Goal: Task Accomplishment & Management: Complete application form

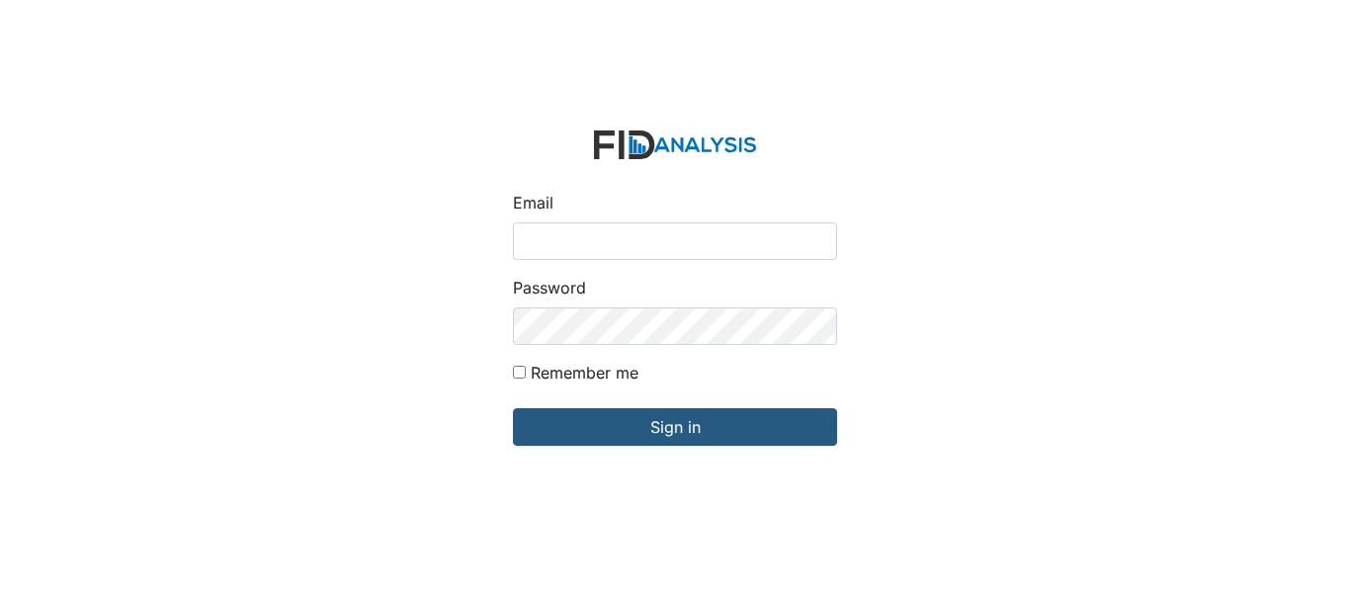
type input "[EMAIL_ADDRESS][DOMAIN_NAME]"
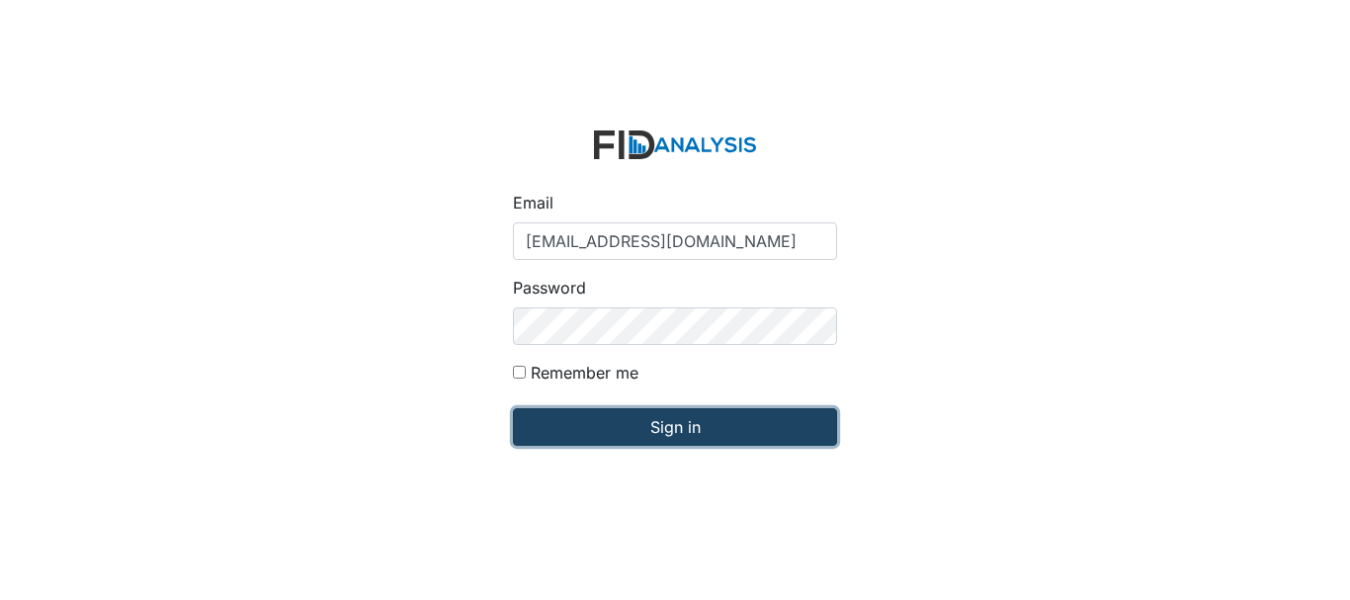
click at [671, 432] on input "Sign in" at bounding box center [675, 427] width 324 height 38
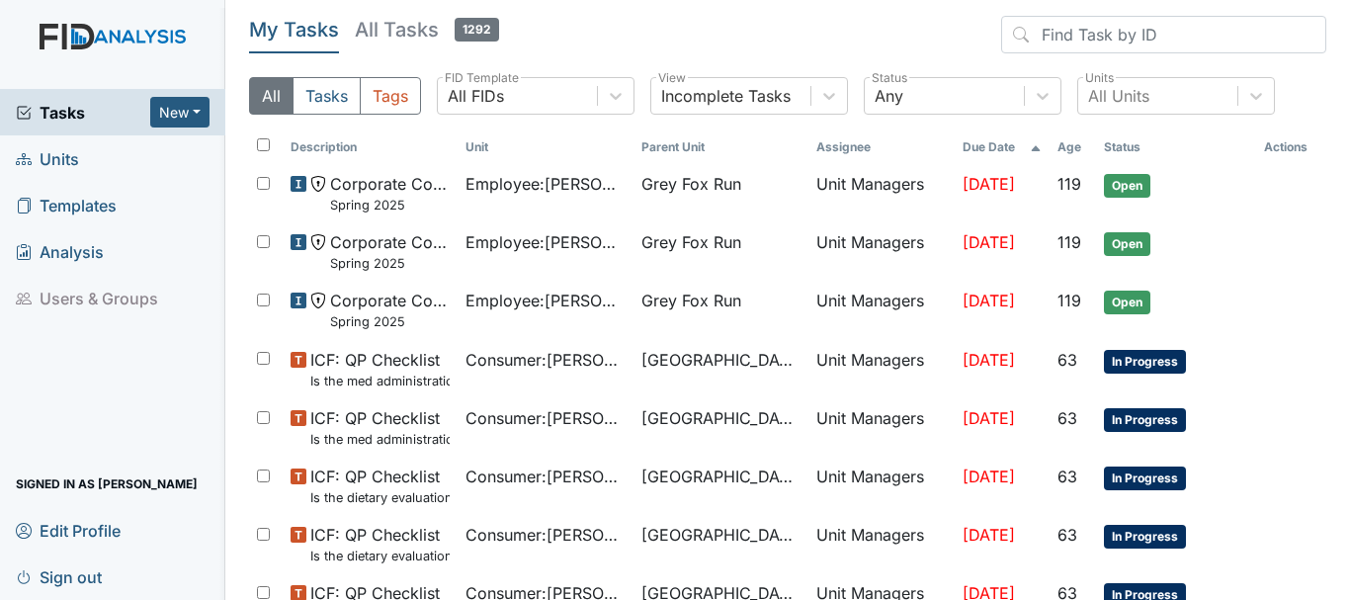
click at [67, 171] on span "Units" at bounding box center [47, 158] width 63 height 31
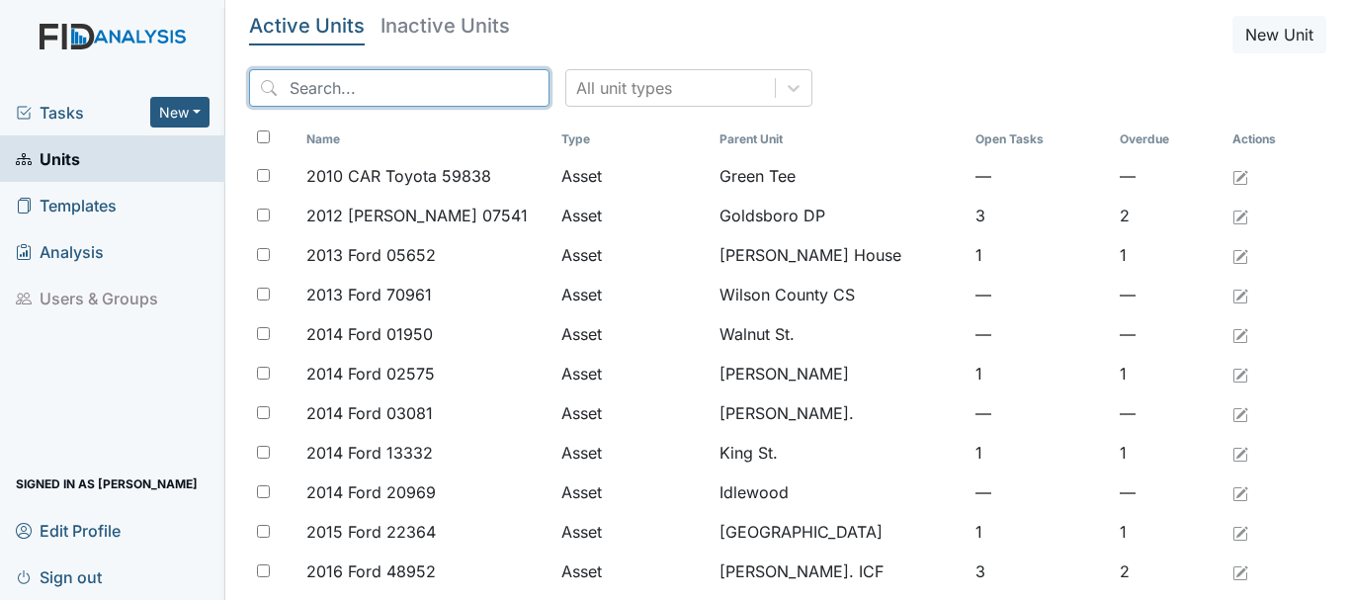
click at [401, 88] on input "search" at bounding box center [399, 88] width 300 height 38
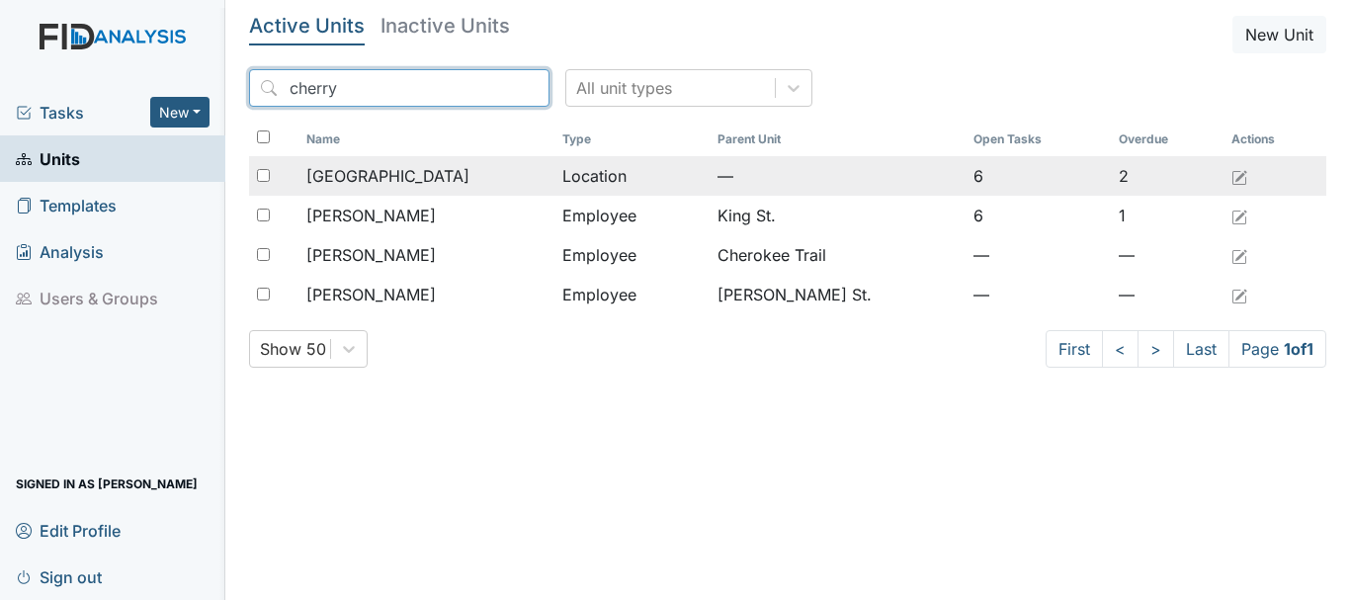
type input "cherry"
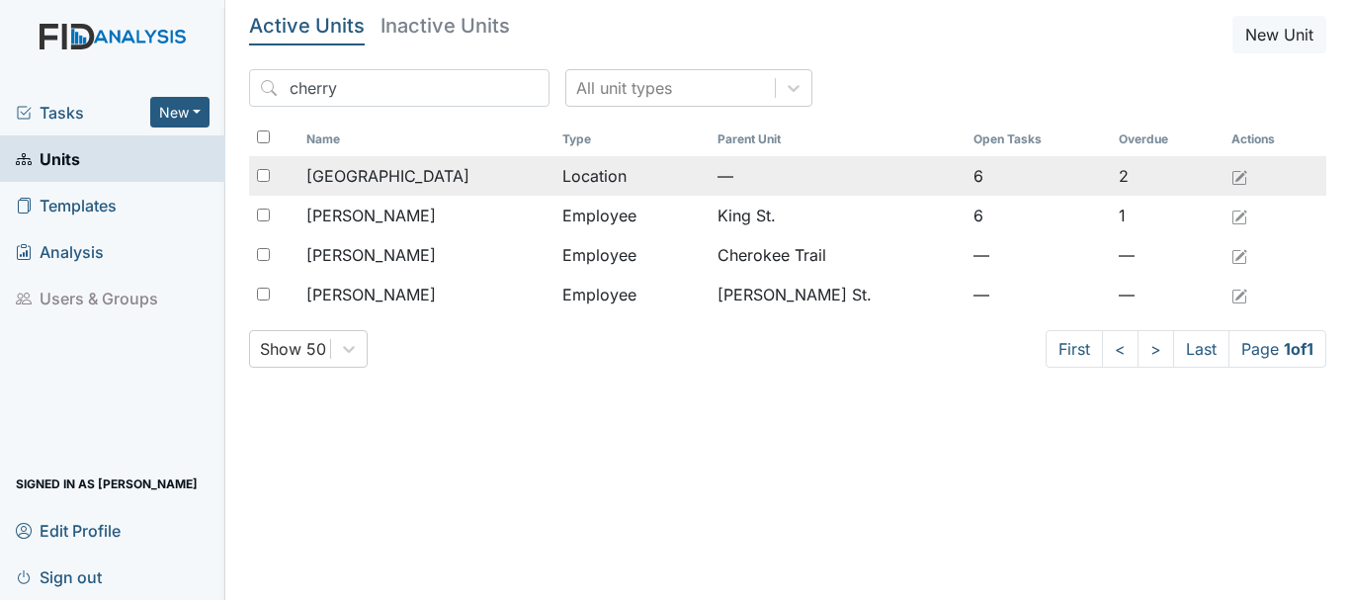
click at [391, 180] on span "[GEOGRAPHIC_DATA]" at bounding box center [387, 176] width 163 height 24
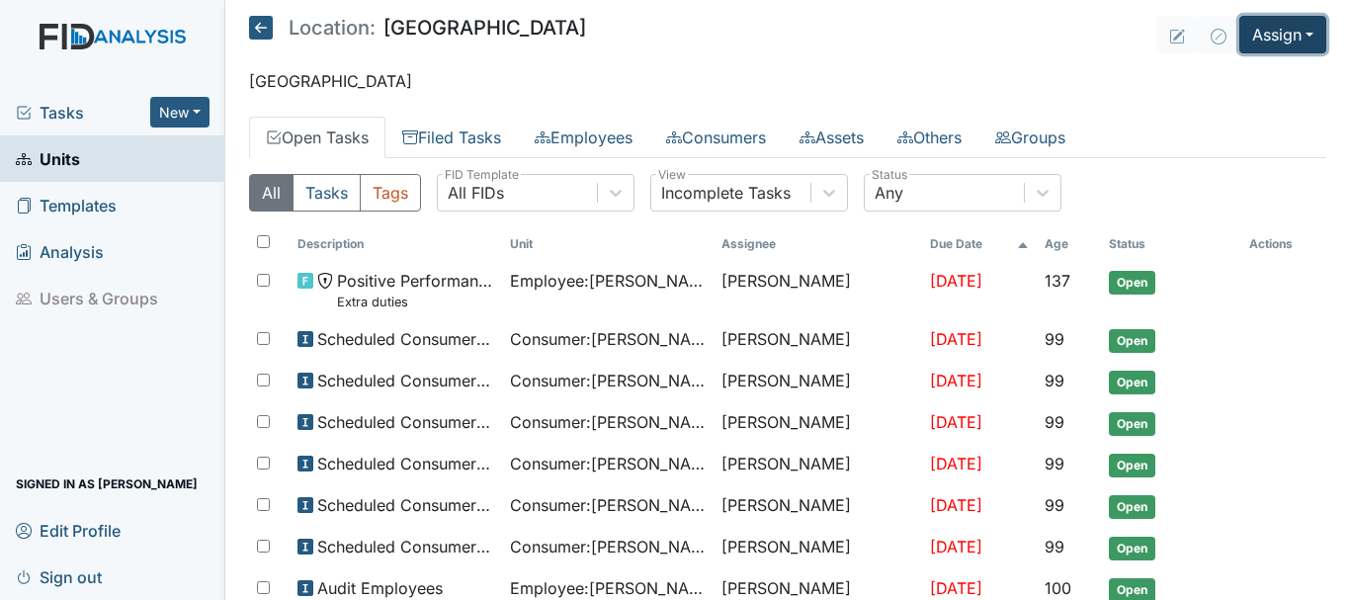
click at [1295, 32] on button "Assign" at bounding box center [1282, 35] width 87 height 38
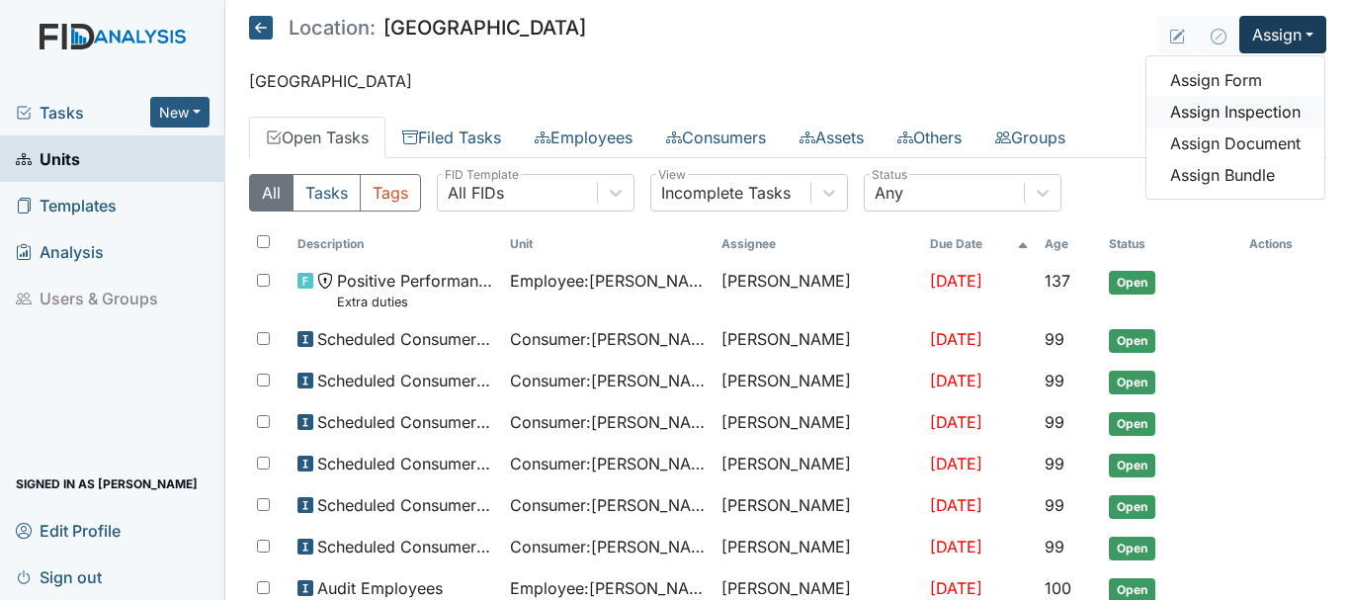
click at [1249, 109] on link "Assign Inspection" at bounding box center [1236, 112] width 178 height 32
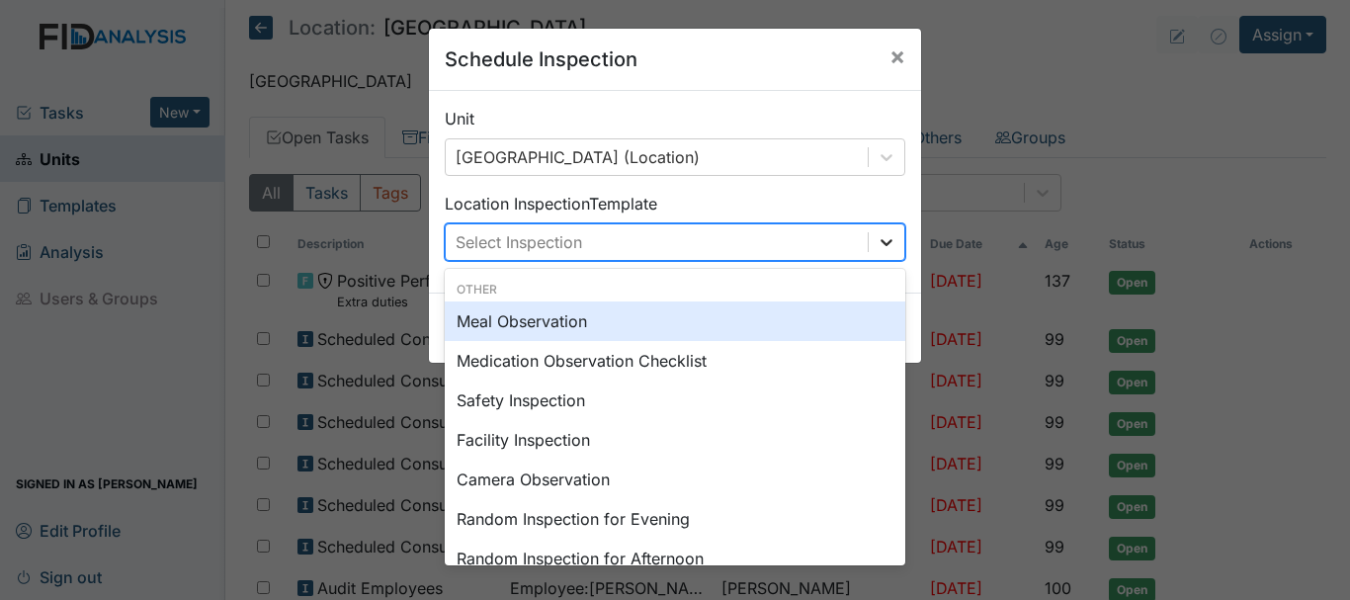
click at [882, 240] on icon at bounding box center [887, 242] width 20 height 20
click at [679, 366] on div "Medication Observation Checklist" at bounding box center [675, 361] width 461 height 40
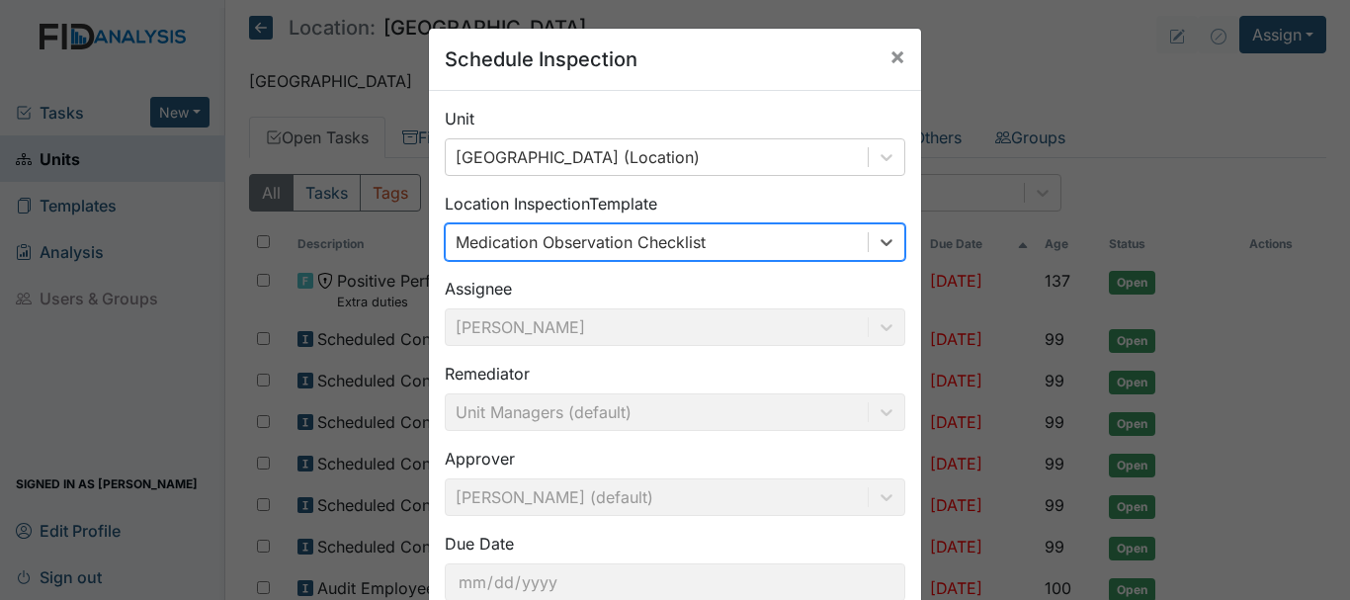
scroll to position [131, 0]
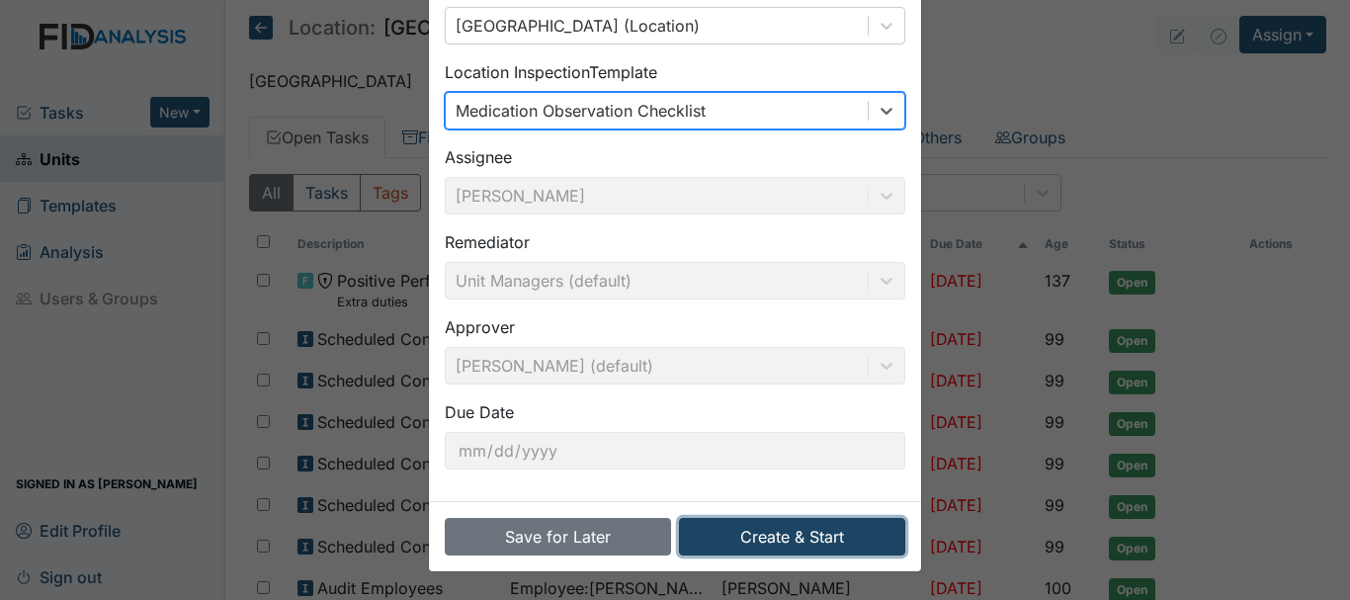
click at [788, 553] on button "Create & Start" at bounding box center [792, 537] width 226 height 38
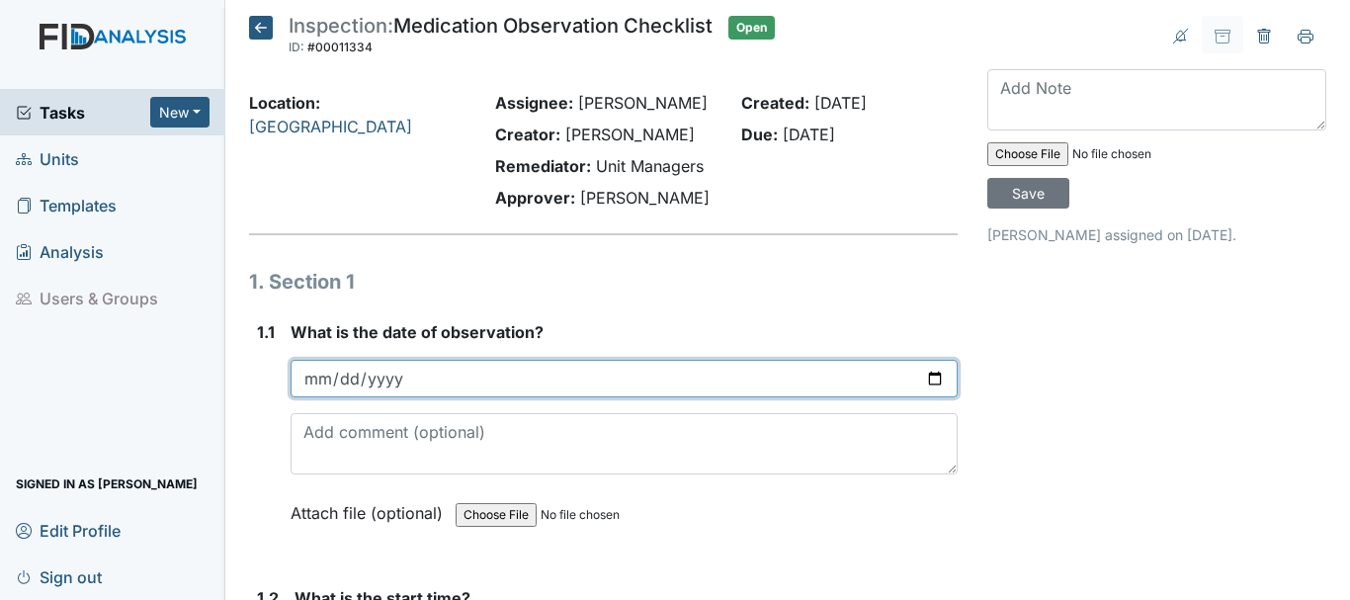
click at [325, 381] on input "date" at bounding box center [624, 379] width 667 height 38
type input "2025-08-28"
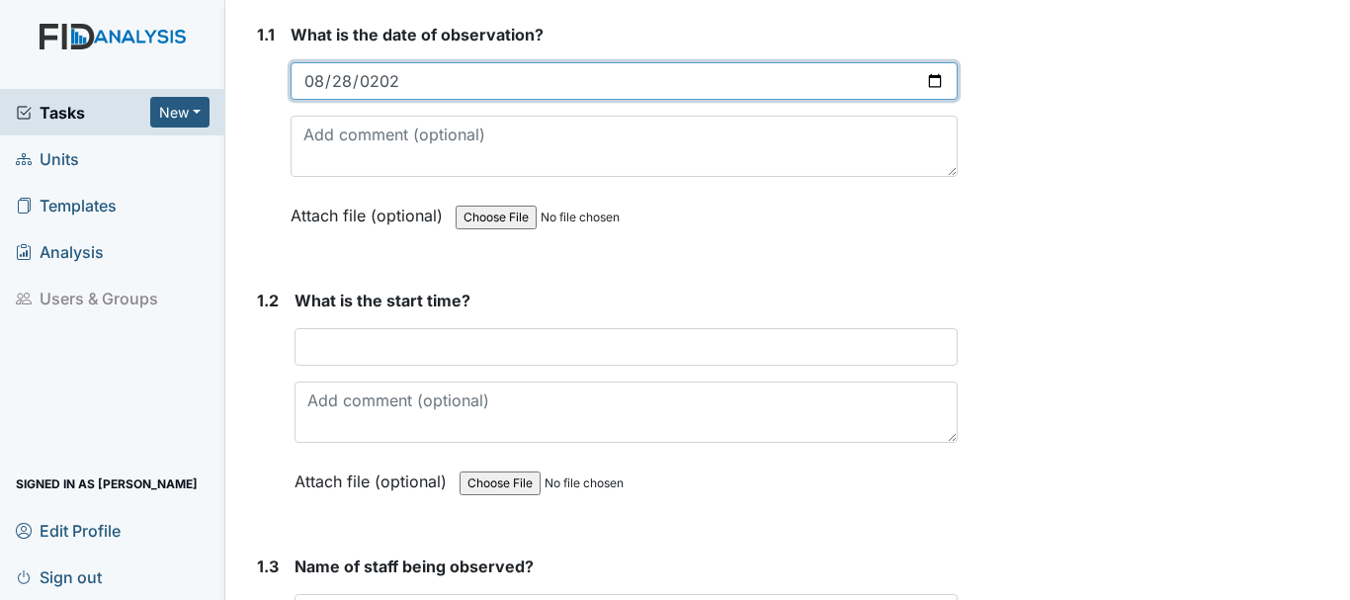
scroll to position [309, 0]
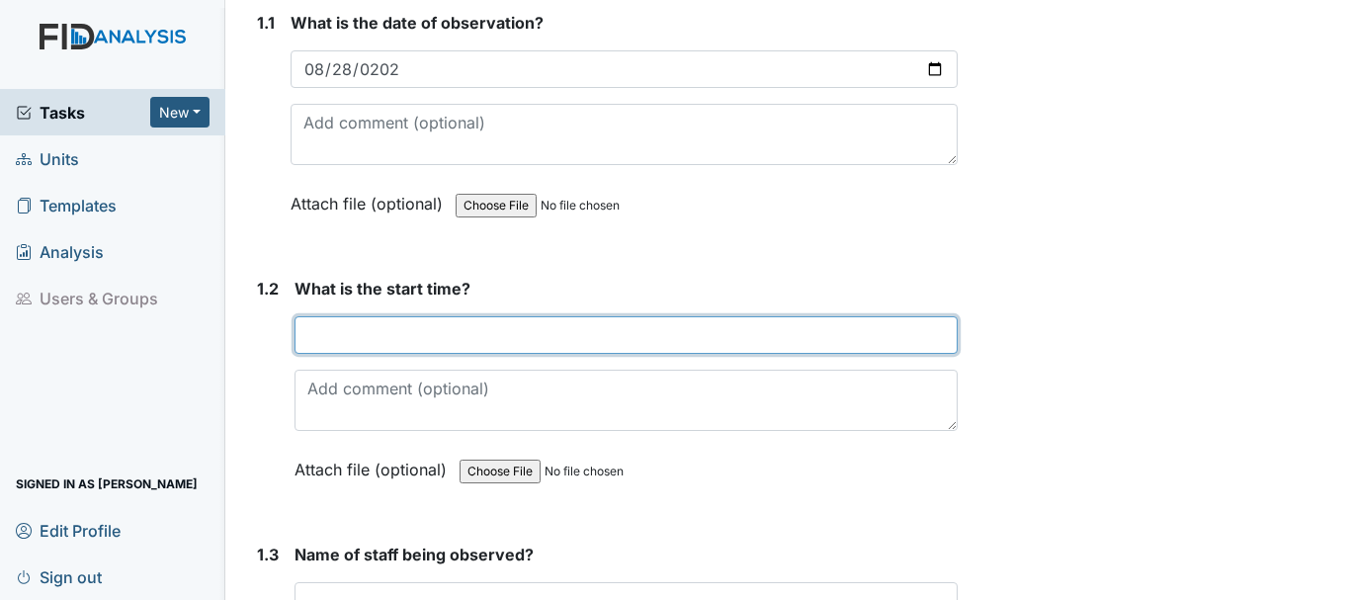
click at [337, 335] on input "text" at bounding box center [626, 335] width 663 height 38
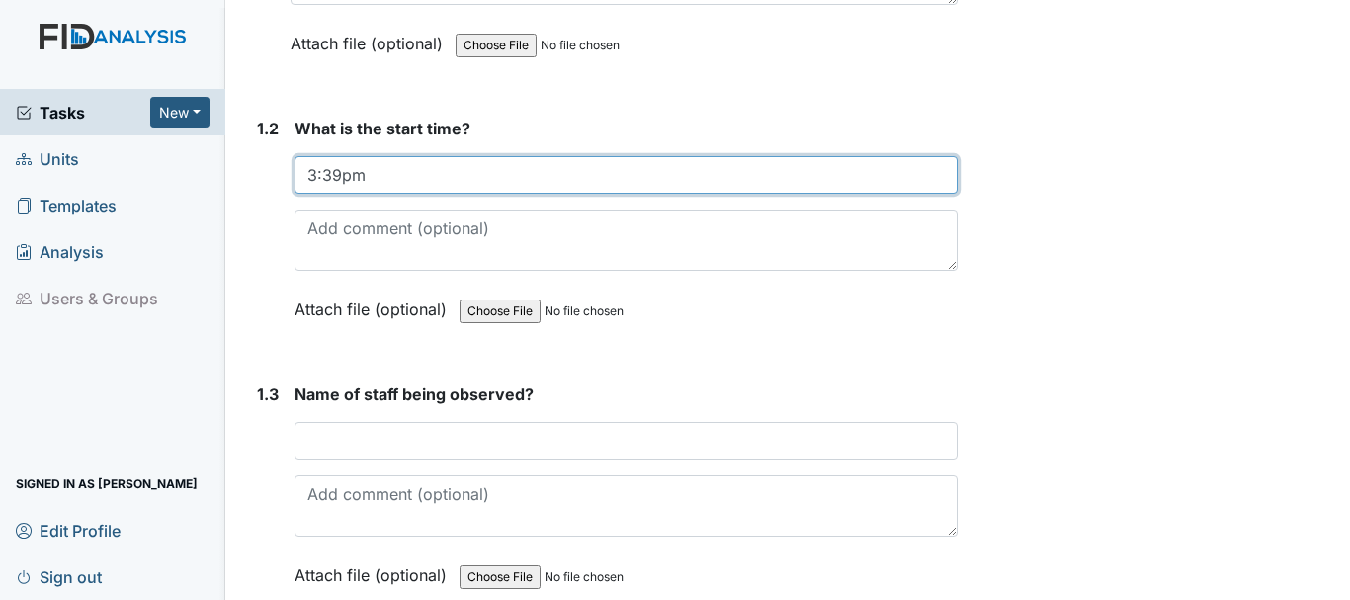
scroll to position [471, 0]
type input "3:39pm"
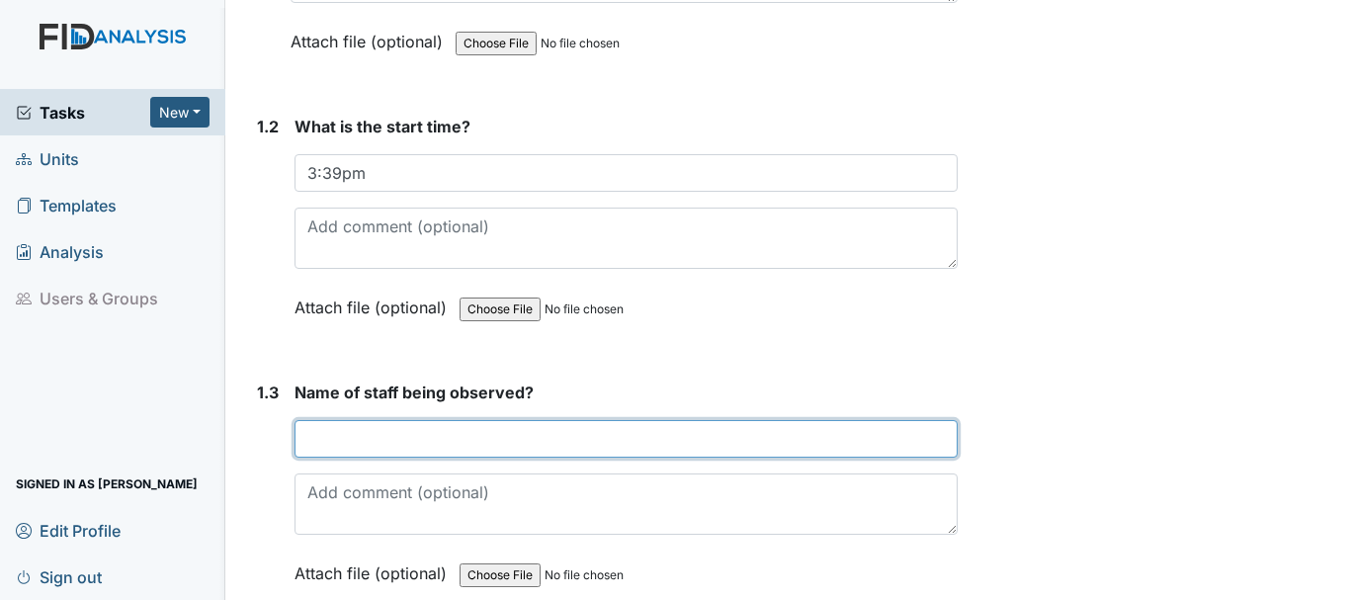
click at [352, 442] on input "text" at bounding box center [626, 439] width 663 height 38
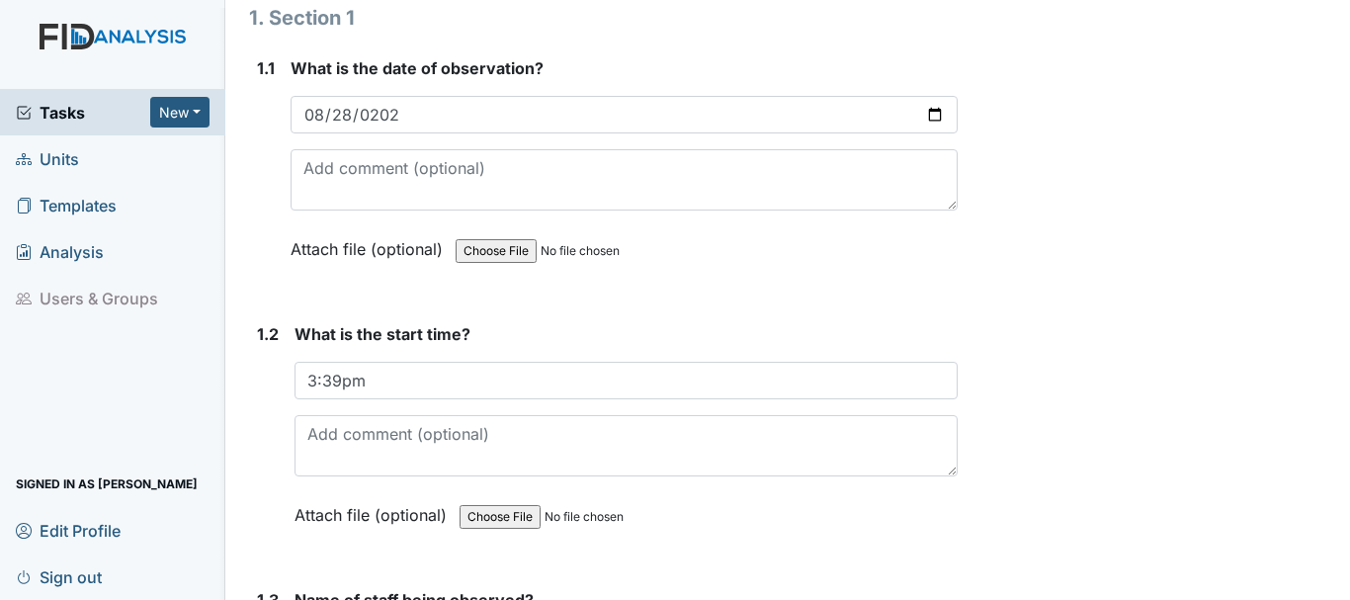
scroll to position [0, 0]
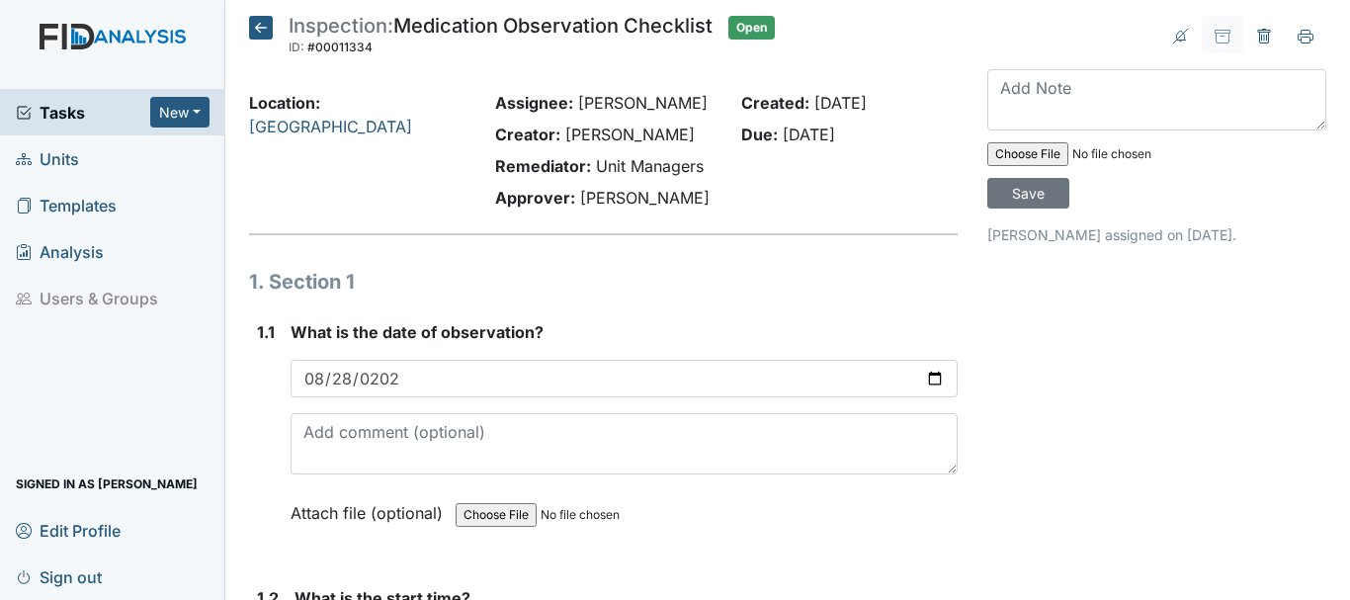
type input "Keryr"
click at [58, 164] on span "Units" at bounding box center [47, 158] width 63 height 31
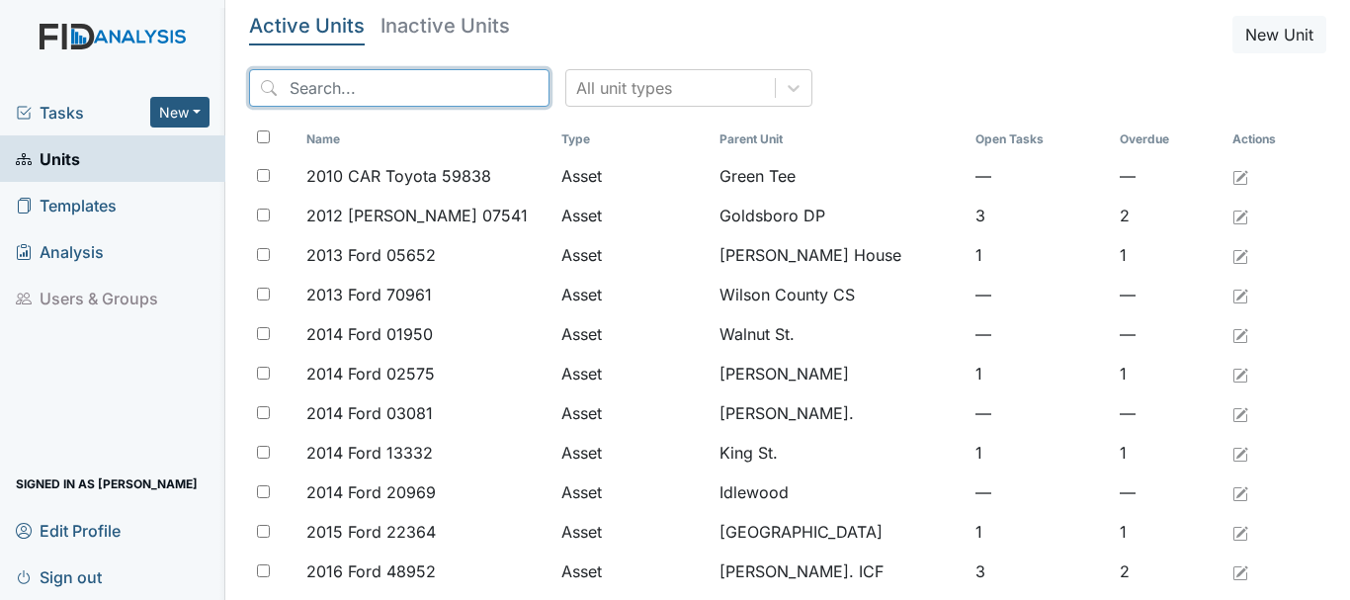
click at [327, 95] on input "search" at bounding box center [399, 88] width 300 height 38
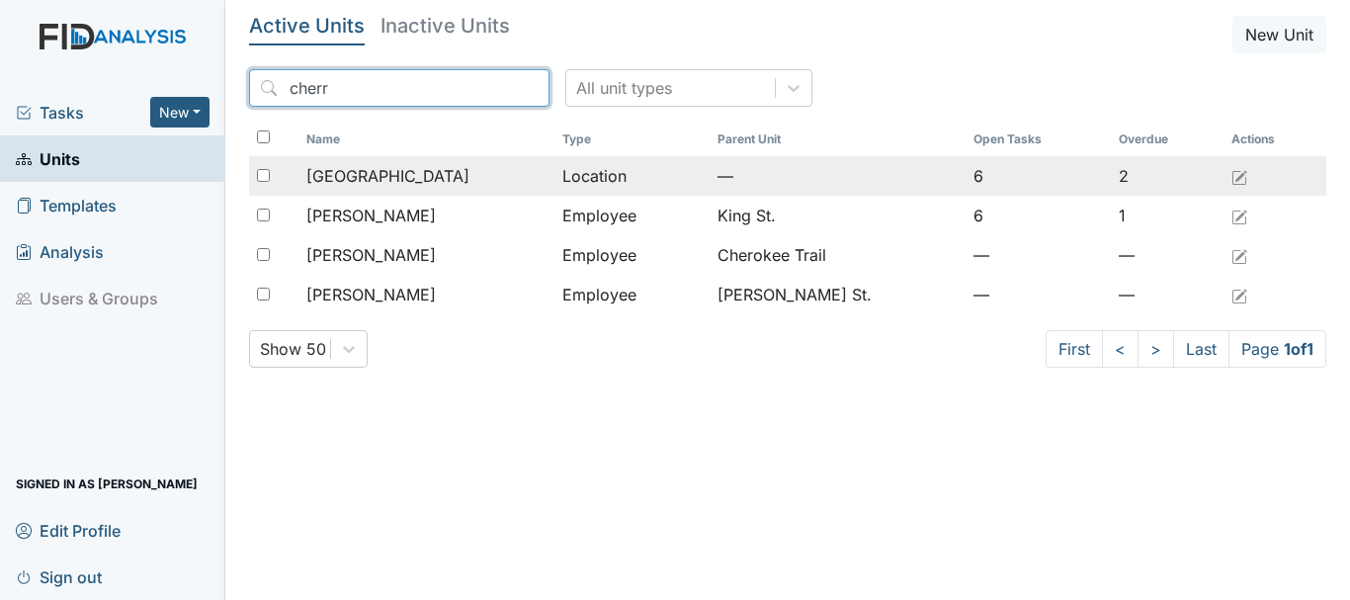
type input "cherr"
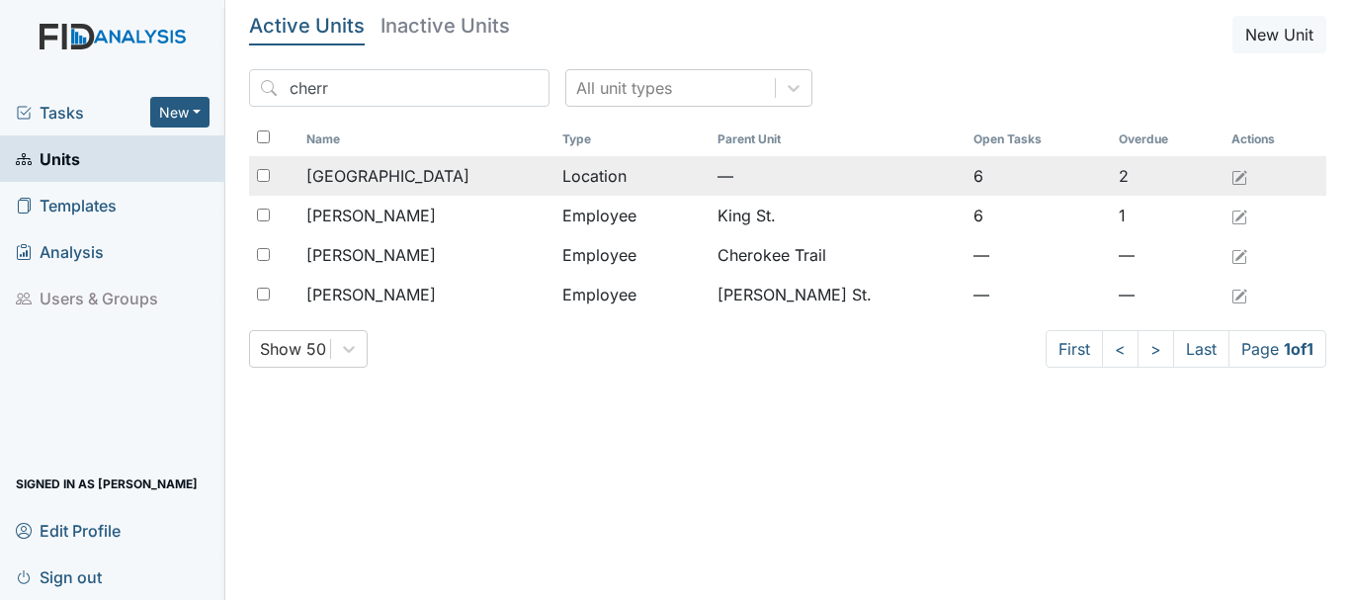
click at [376, 172] on span "[GEOGRAPHIC_DATA]" at bounding box center [387, 176] width 163 height 24
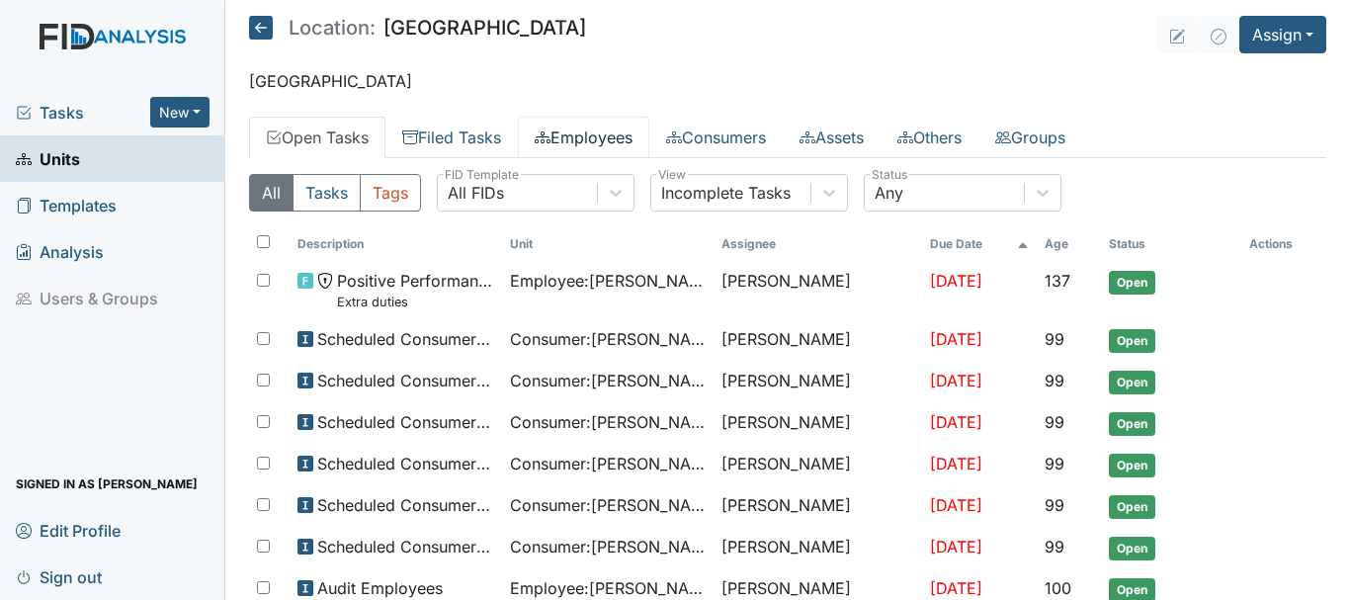
click at [609, 137] on link "Employees" at bounding box center [583, 138] width 131 height 42
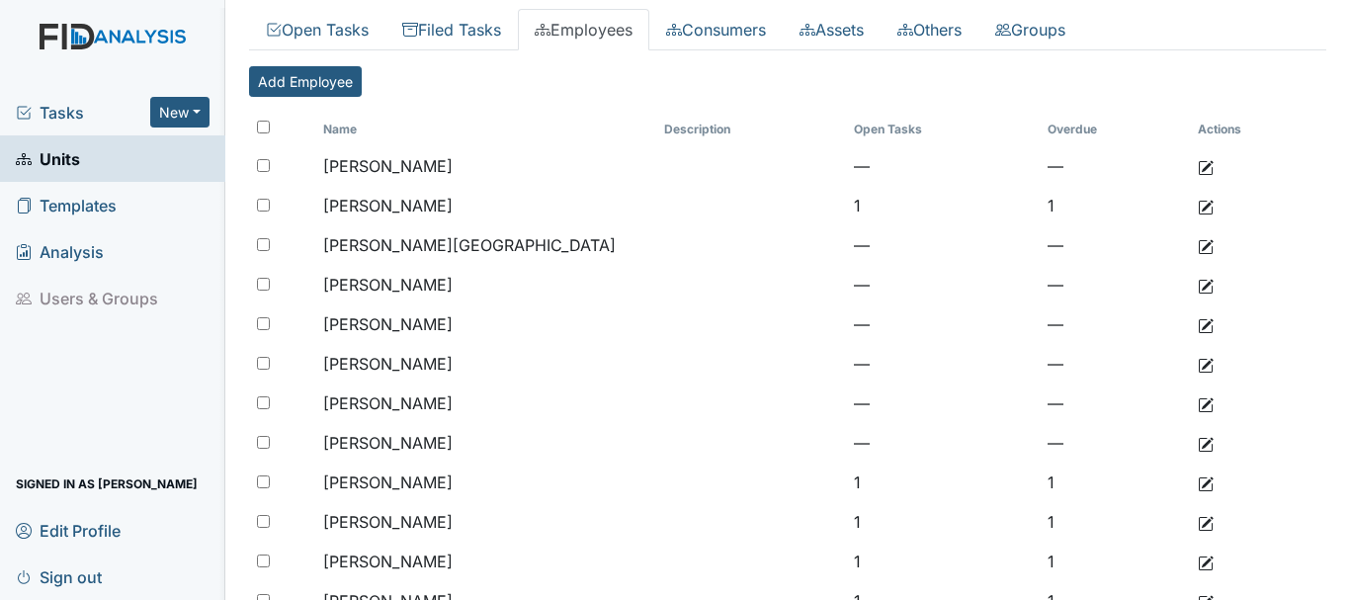
scroll to position [215, 0]
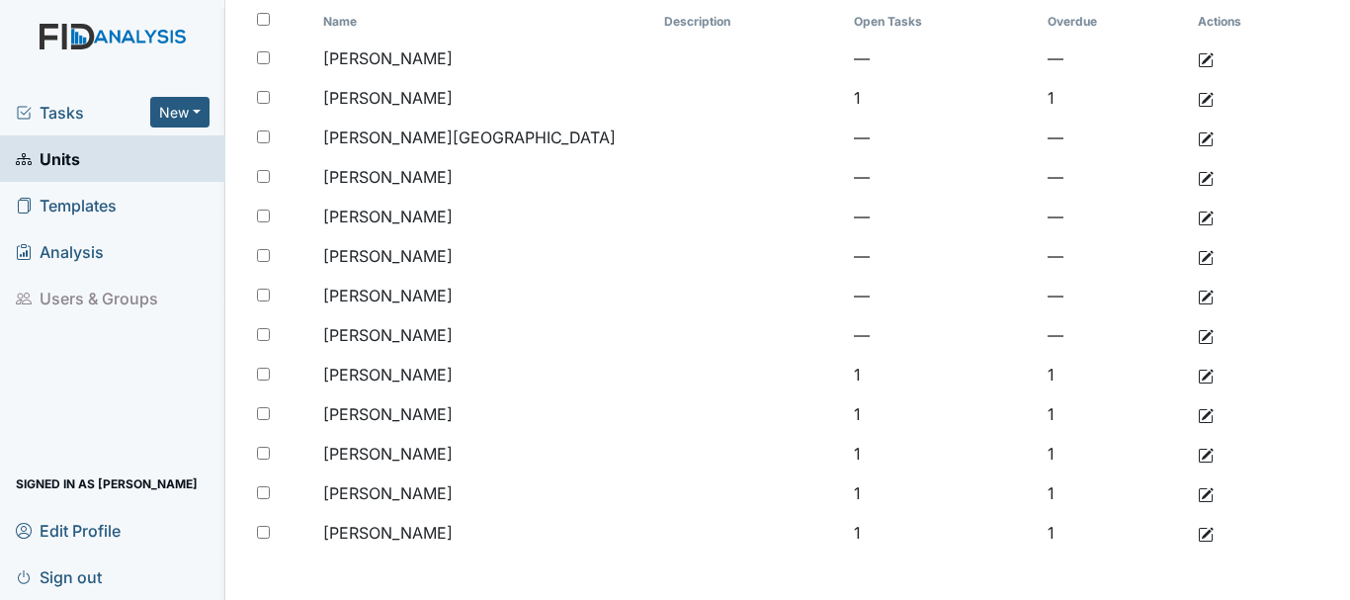
click at [82, 110] on span "Tasks" at bounding box center [83, 113] width 134 height 24
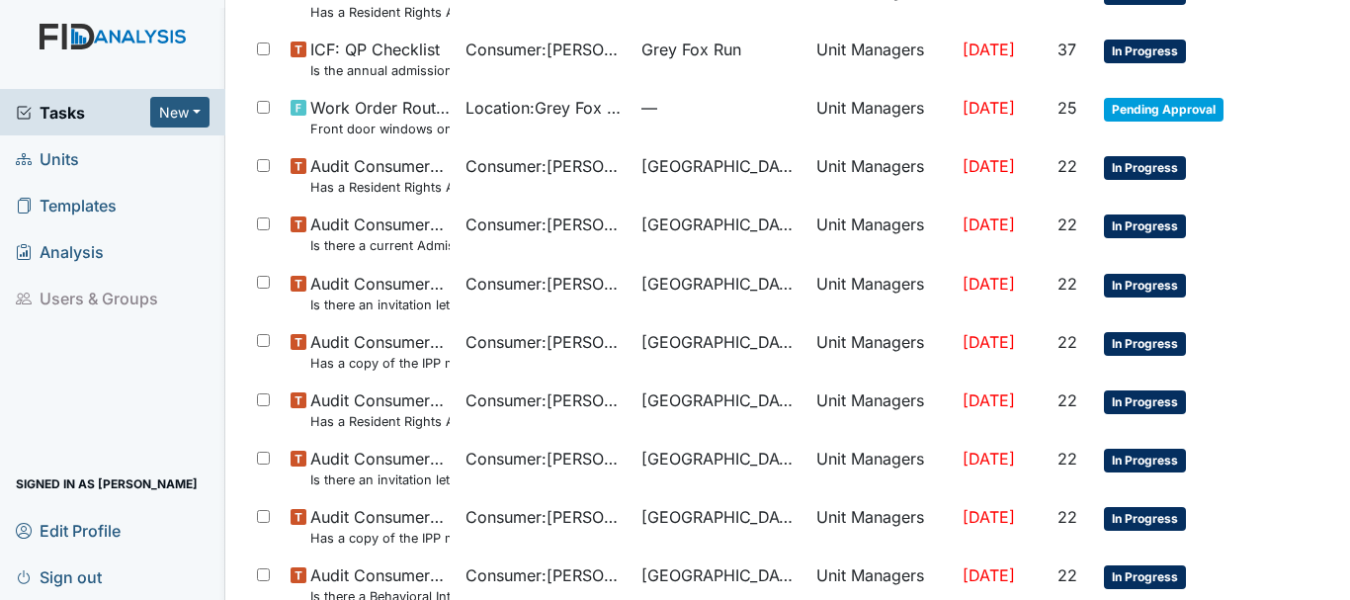
scroll to position [1405, 0]
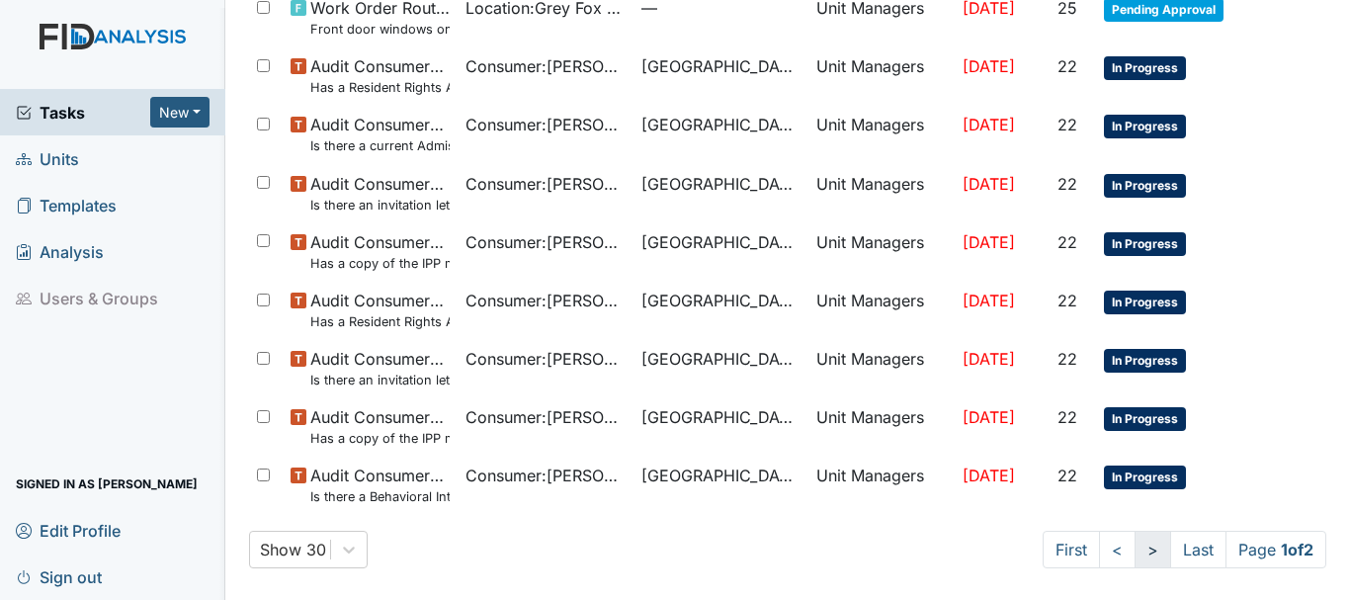
click at [1135, 563] on link ">" at bounding box center [1153, 550] width 37 height 38
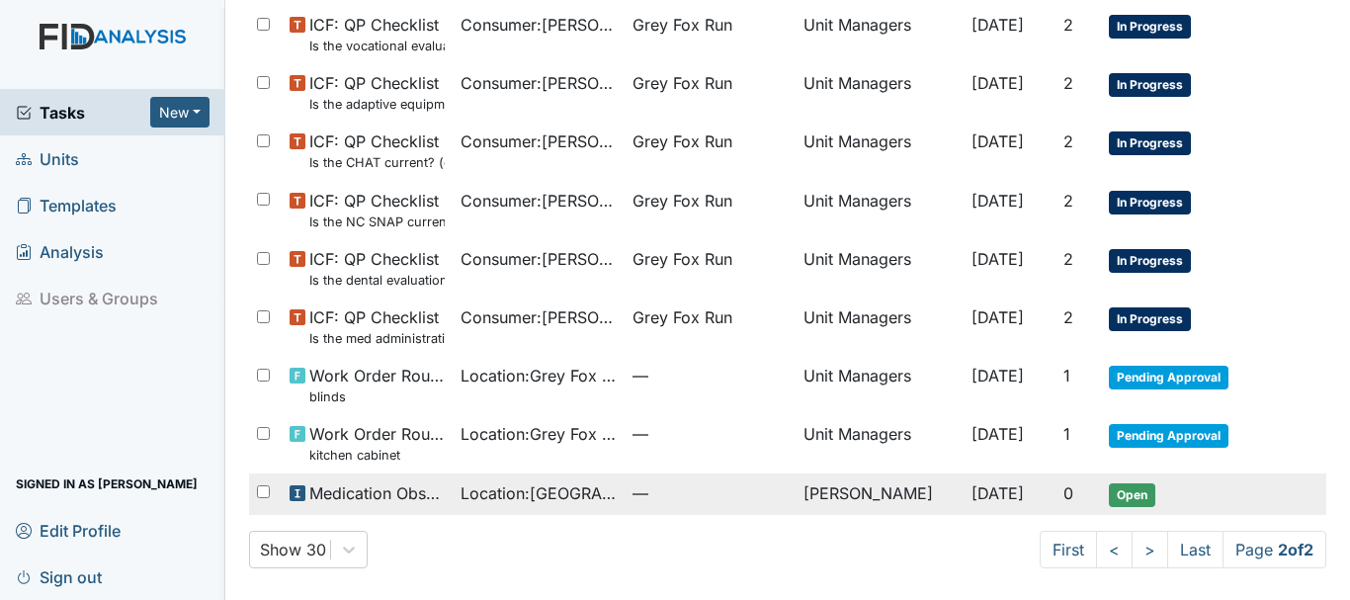
click at [1119, 500] on span "Open" at bounding box center [1132, 495] width 46 height 24
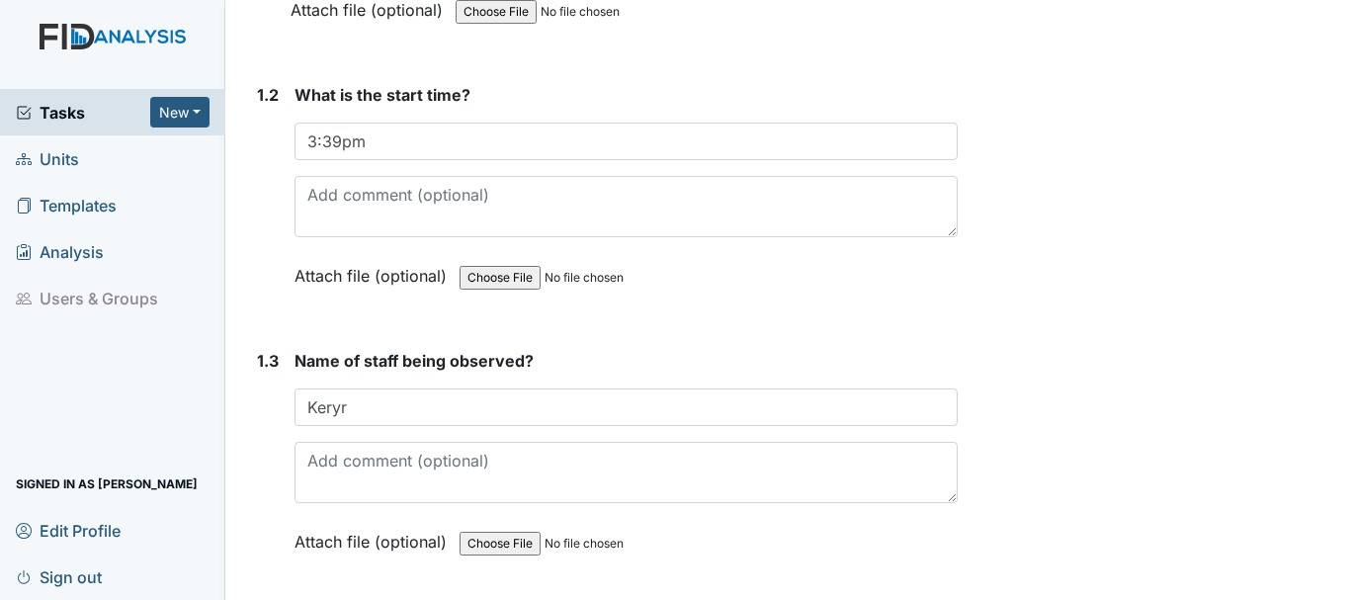
scroll to position [539, 0]
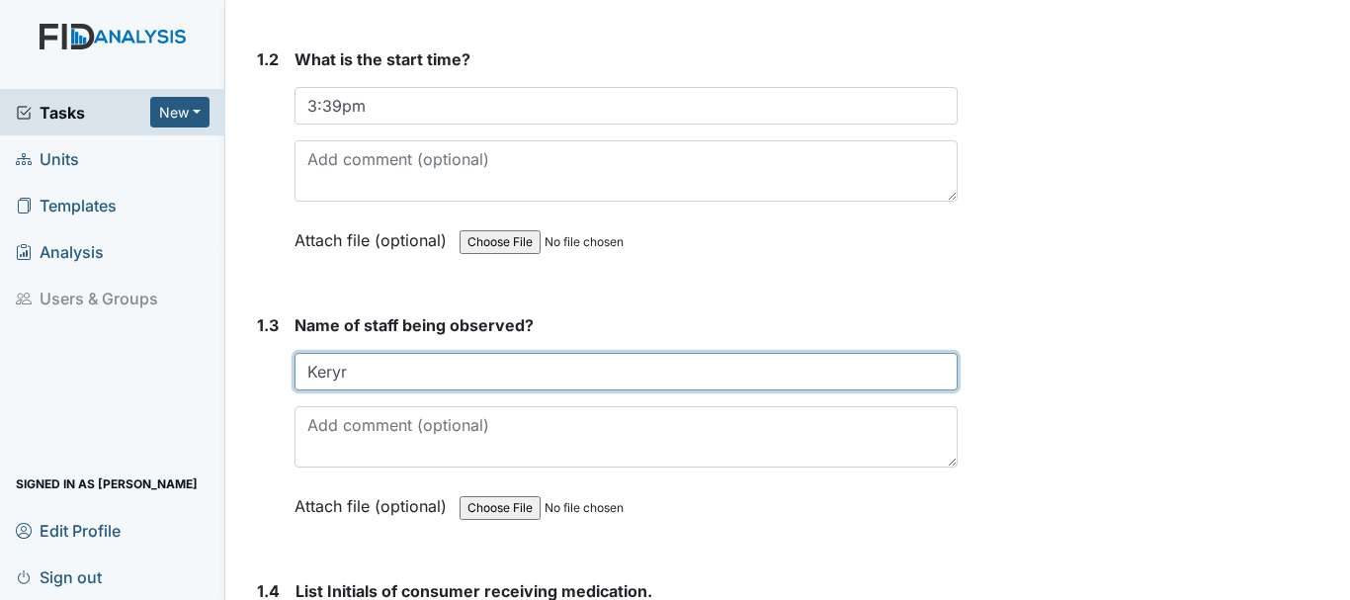
click at [374, 371] on input "Keryr" at bounding box center [626, 372] width 663 height 38
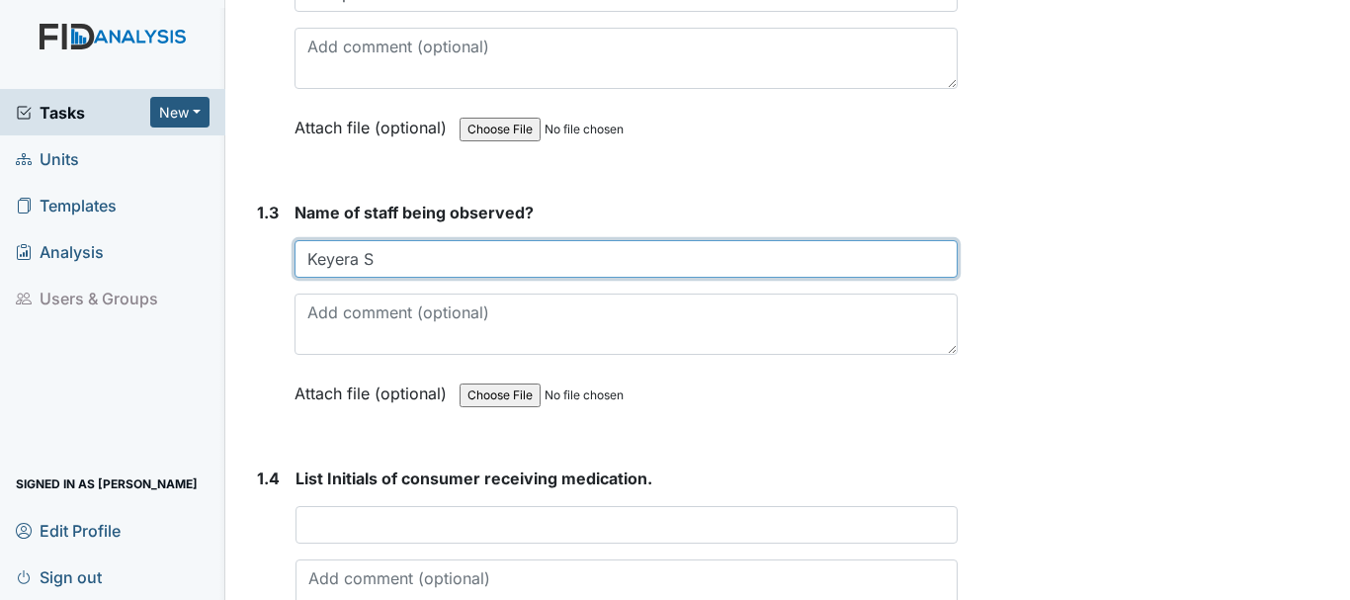
scroll to position [737, 0]
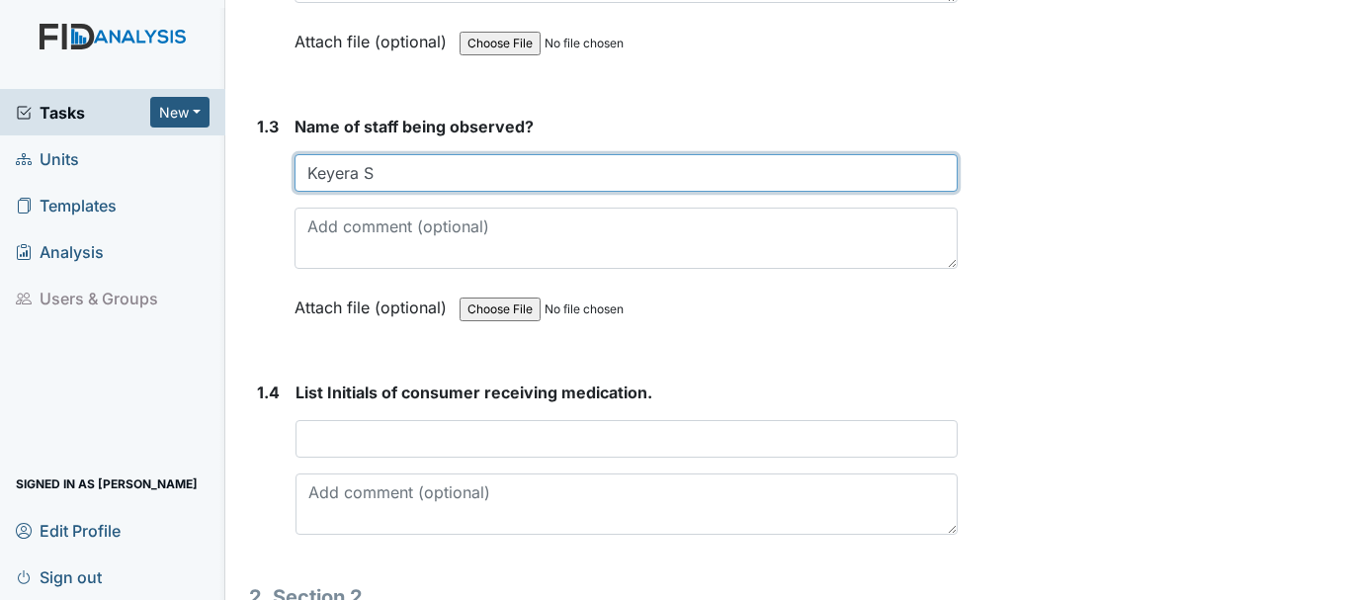
type input "Keyera S"
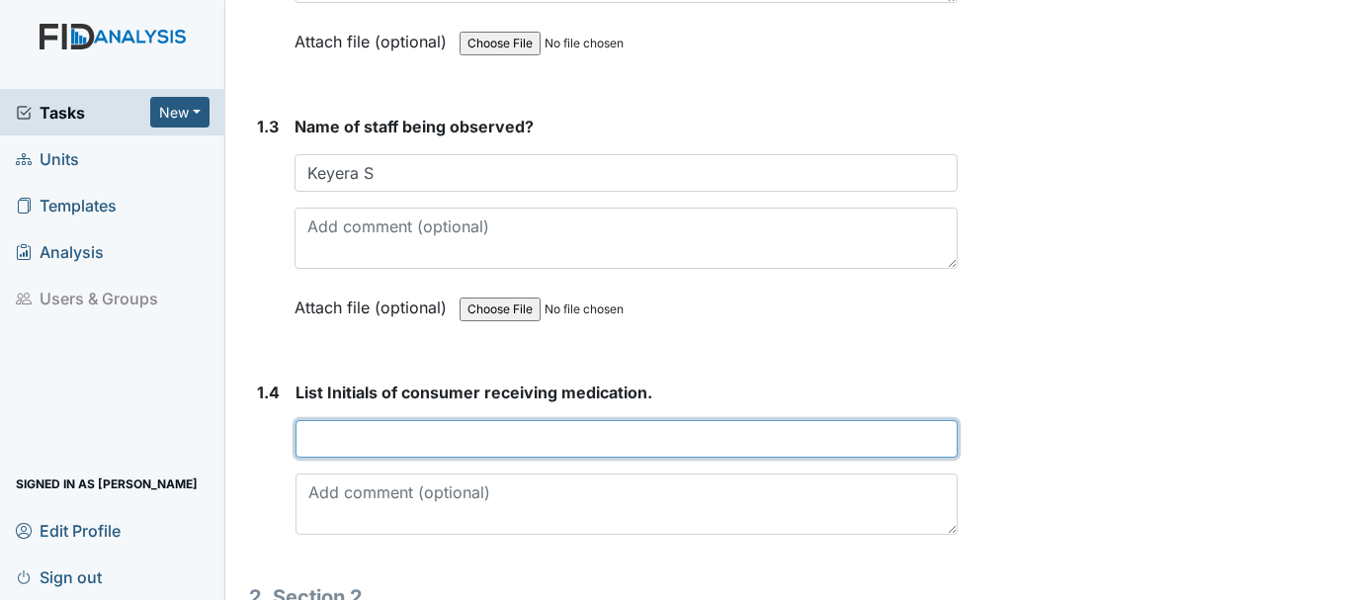
click at [347, 455] on input "text" at bounding box center [627, 439] width 662 height 38
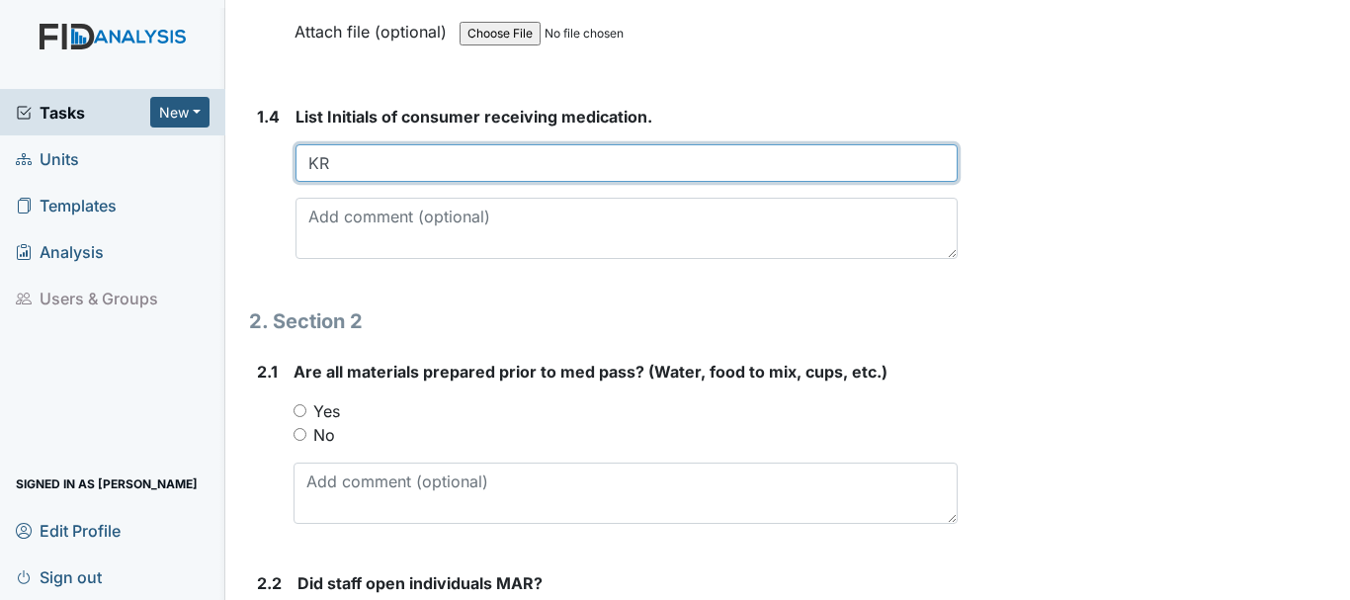
scroll to position [1024, 0]
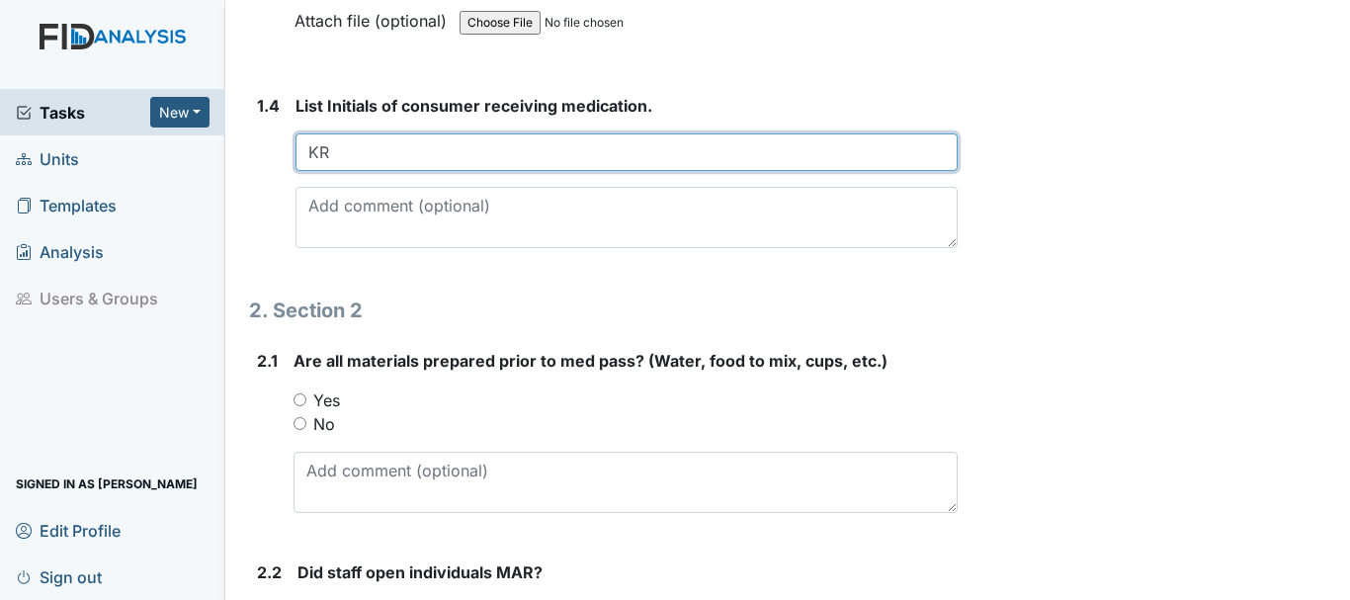
type input "KR"
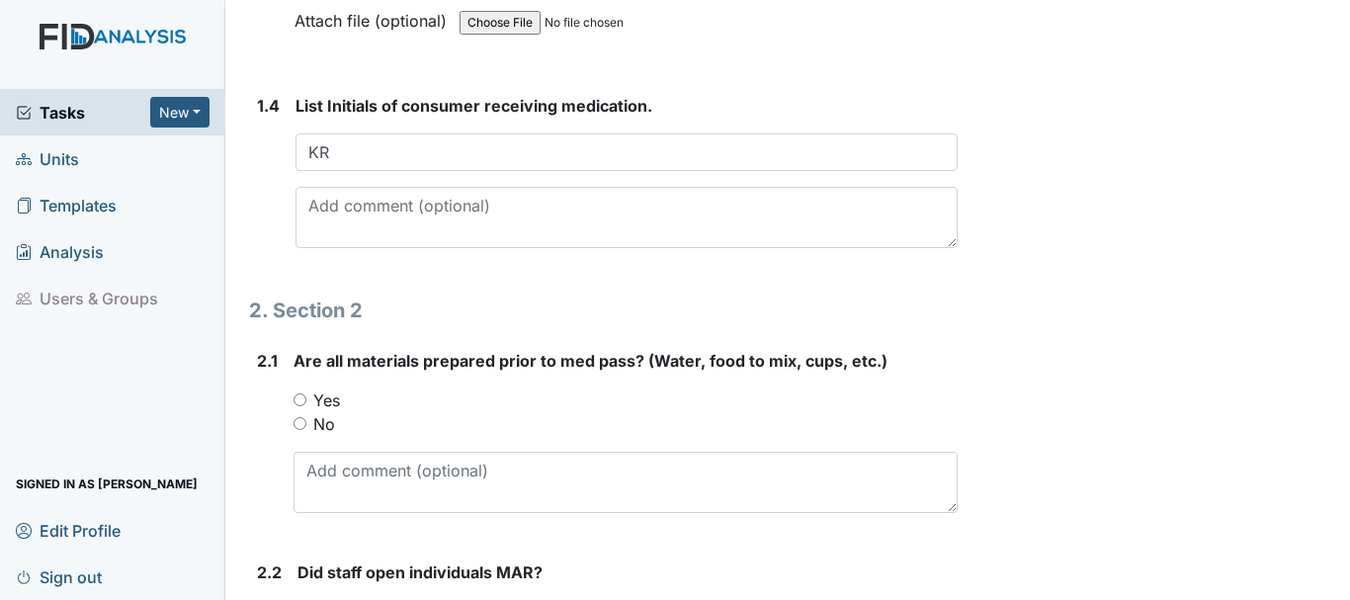
click at [299, 399] on input "Yes" at bounding box center [300, 399] width 13 height 13
radio input "true"
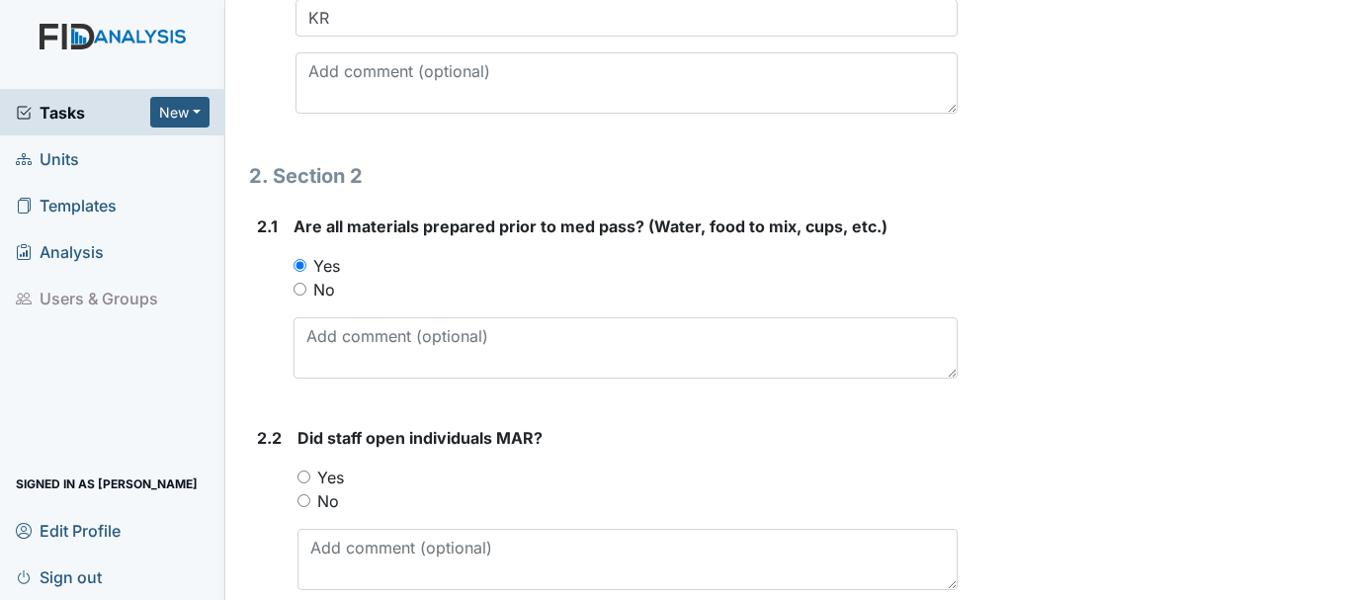
scroll to position [1161, 0]
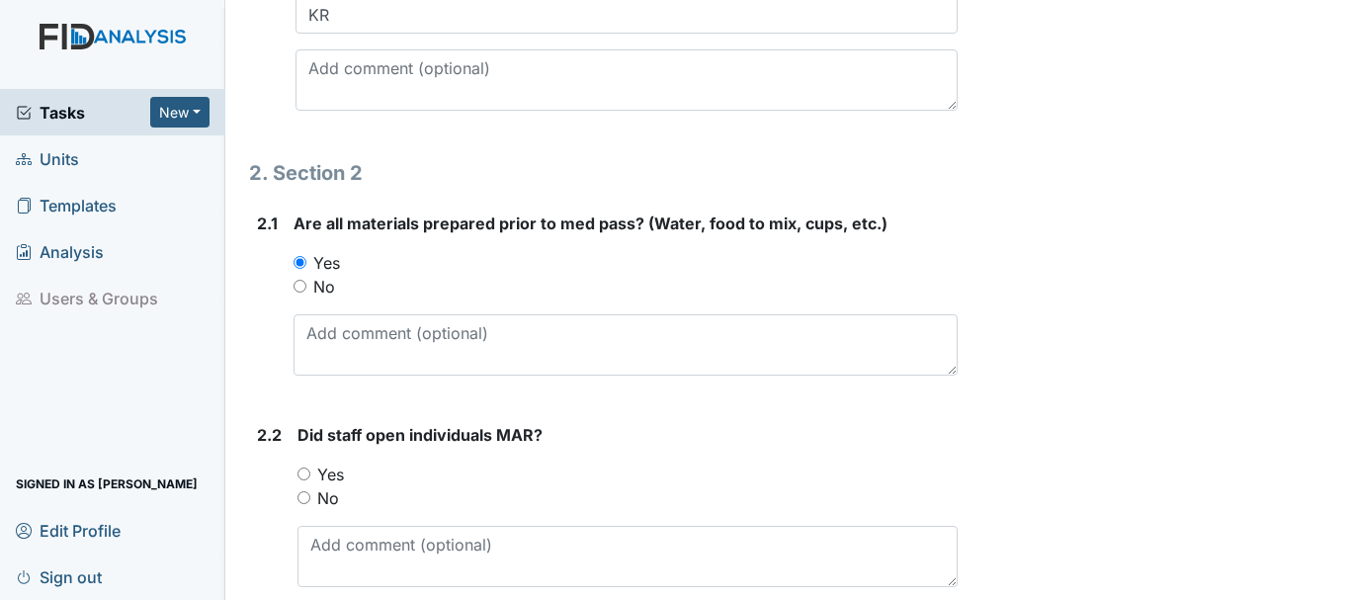
click at [305, 474] on input "Yes" at bounding box center [304, 474] width 13 height 13
radio input "true"
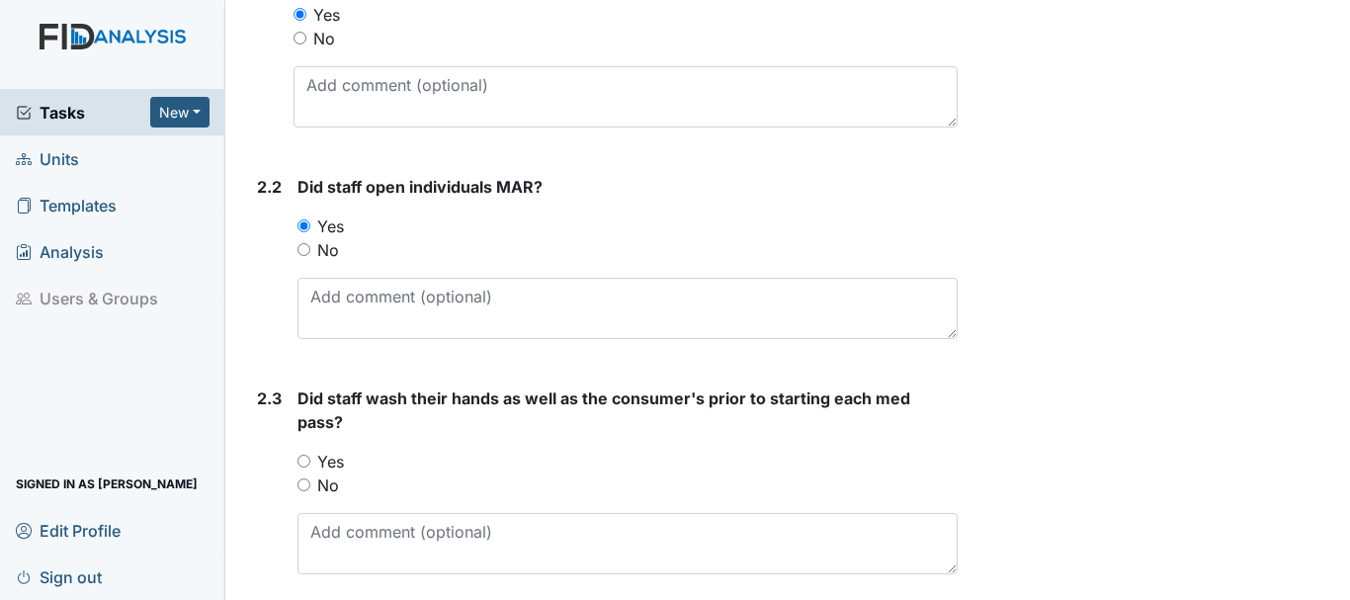
scroll to position [1417, 0]
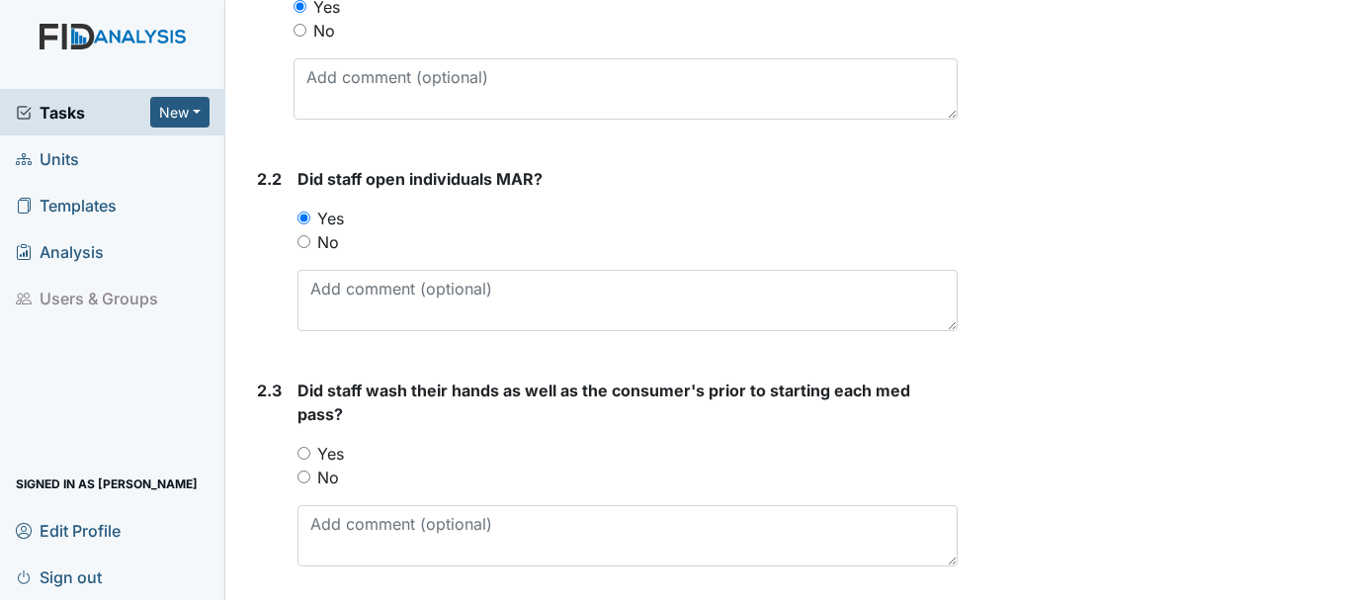
click at [300, 454] on input "Yes" at bounding box center [304, 453] width 13 height 13
radio input "true"
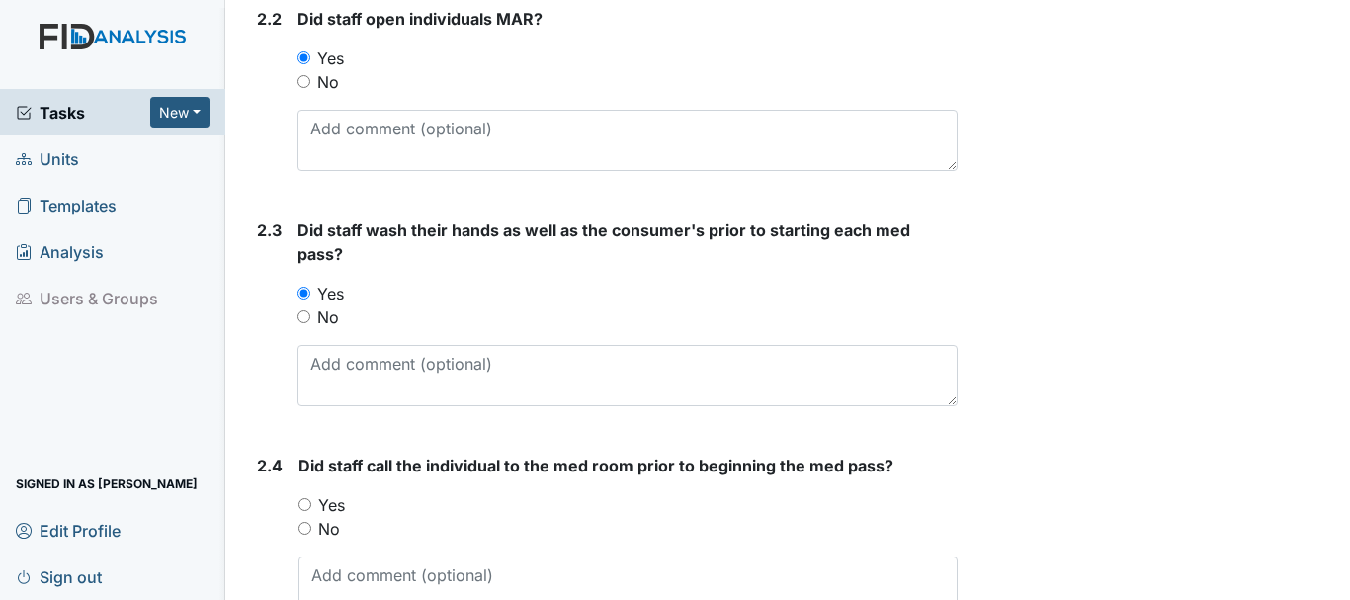
scroll to position [1605, 0]
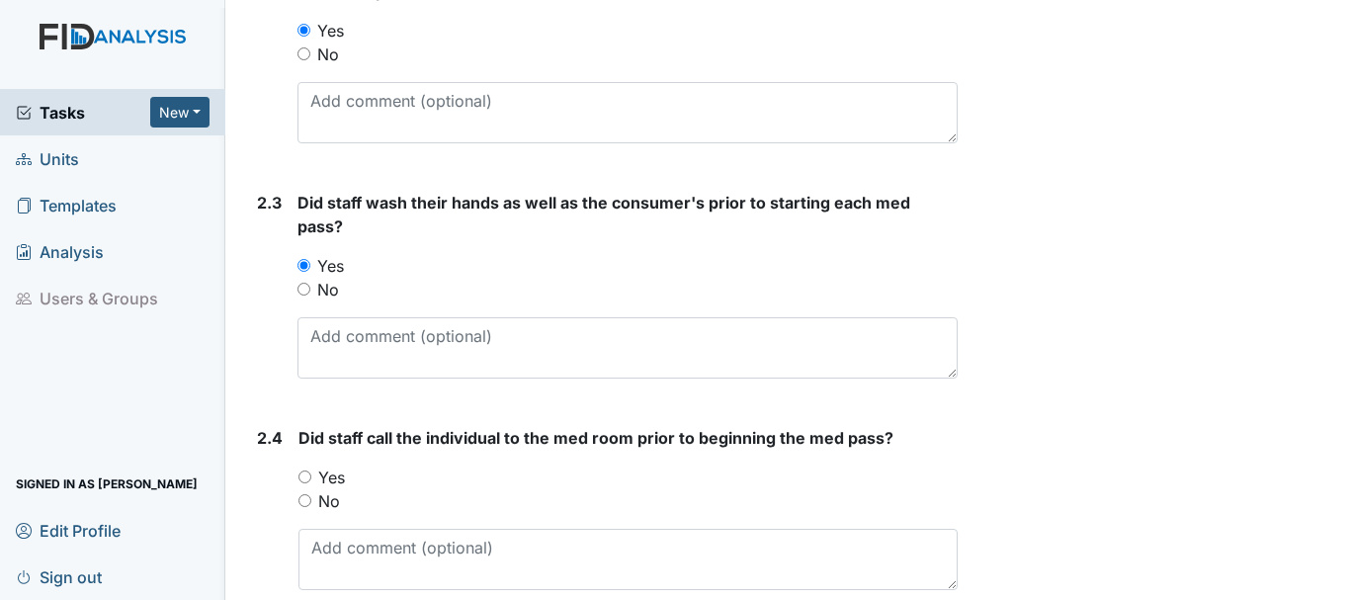
click at [302, 470] on input "Yes" at bounding box center [304, 476] width 13 height 13
radio input "true"
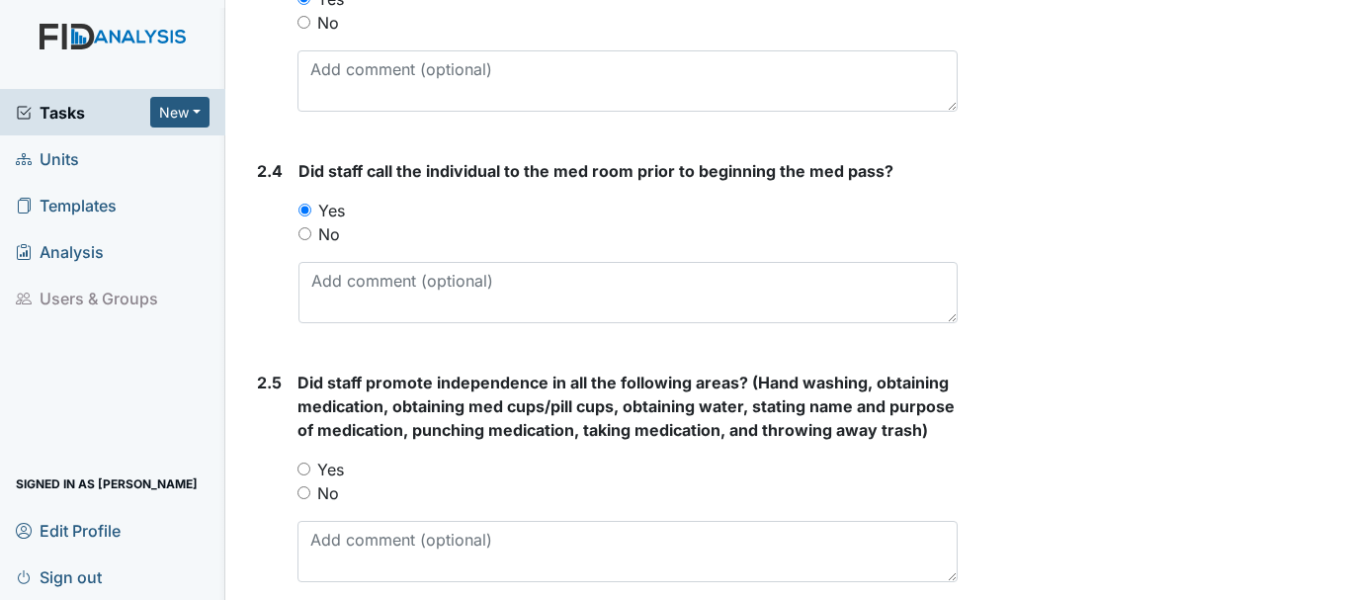
scroll to position [1878, 0]
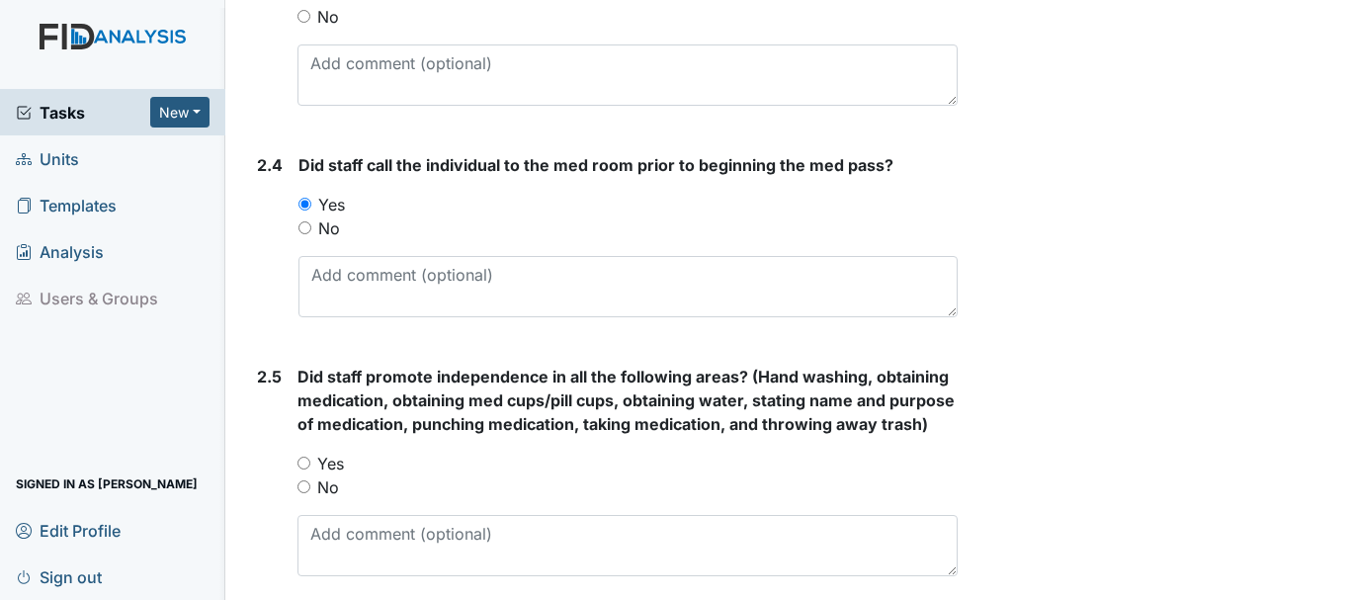
click at [303, 469] on input "Yes" at bounding box center [304, 463] width 13 height 13
radio input "true"
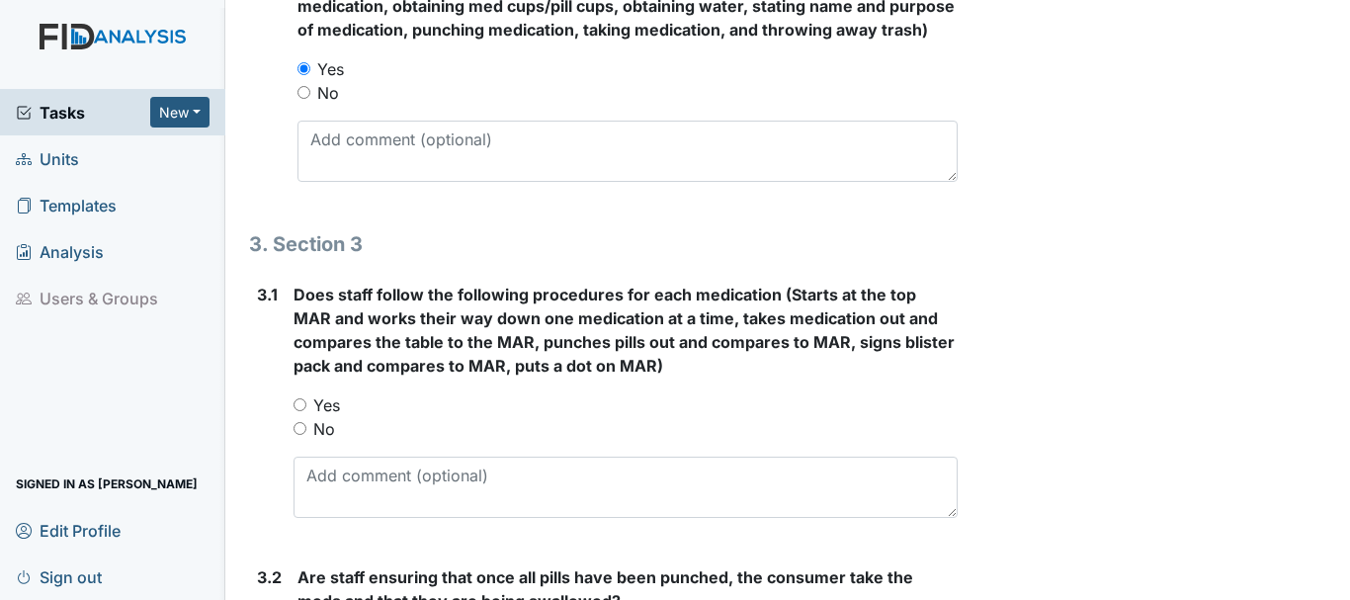
scroll to position [2273, 0]
click at [299, 410] on input "Yes" at bounding box center [300, 403] width 13 height 13
radio input "true"
click at [299, 434] on input "No" at bounding box center [300, 427] width 13 height 13
radio input "true"
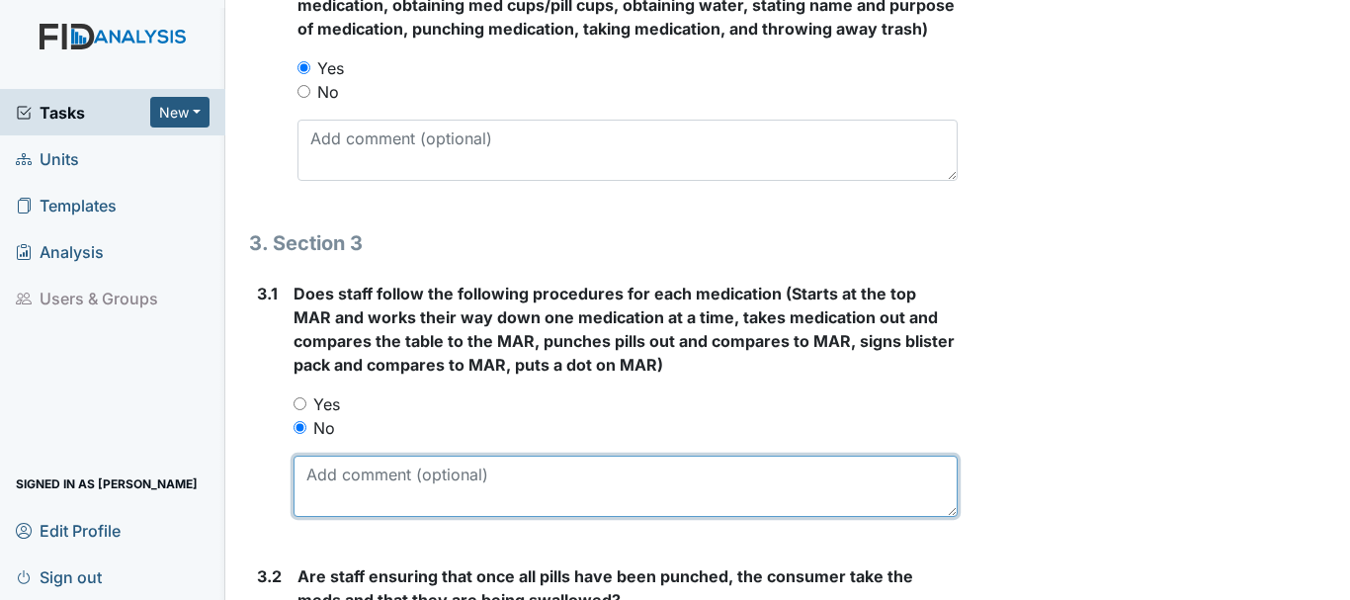
click at [338, 517] on textarea at bounding box center [626, 486] width 664 height 61
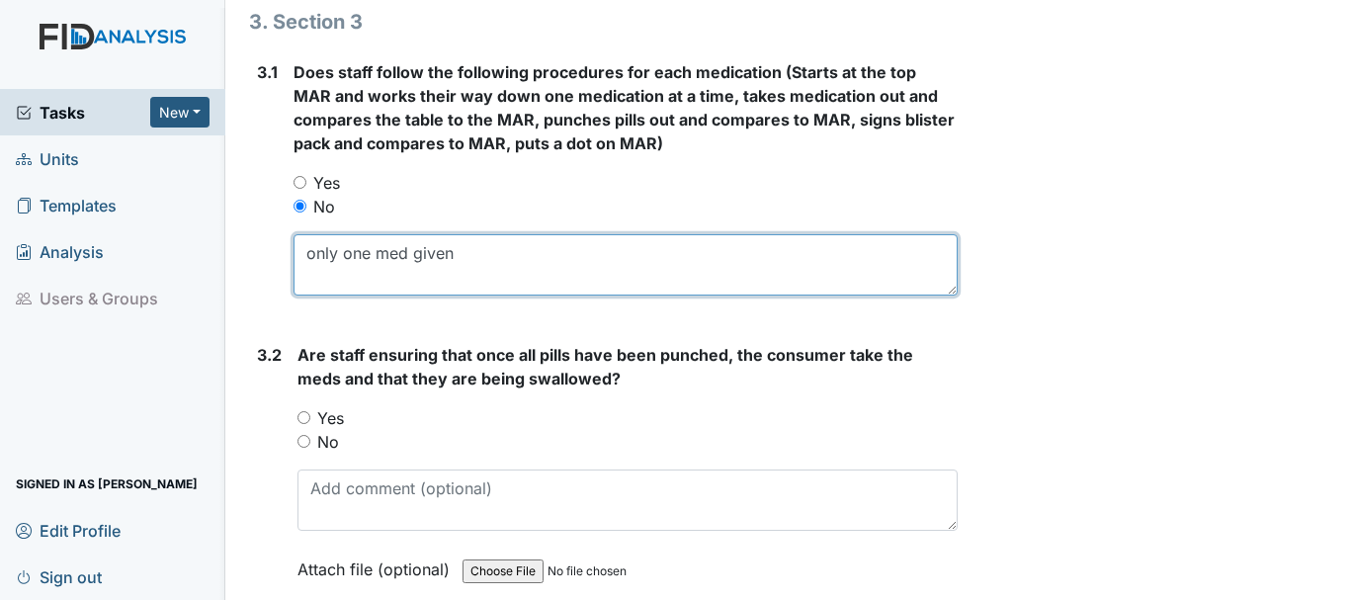
scroll to position [2497, 0]
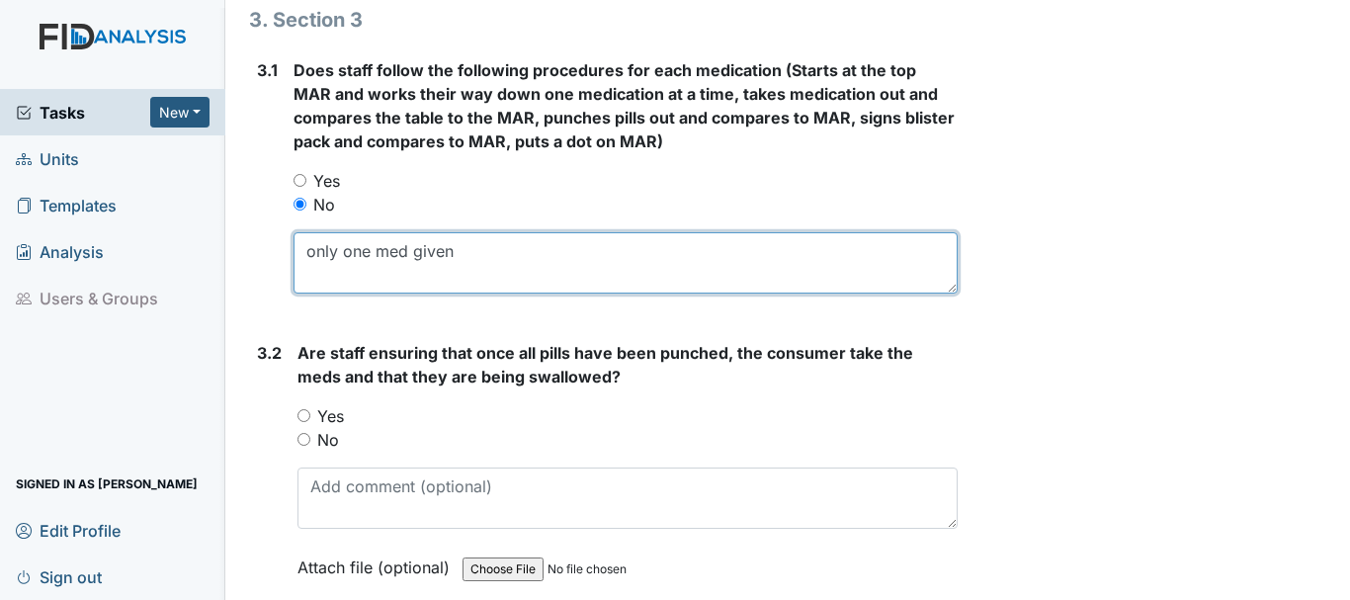
type textarea "only one med given"
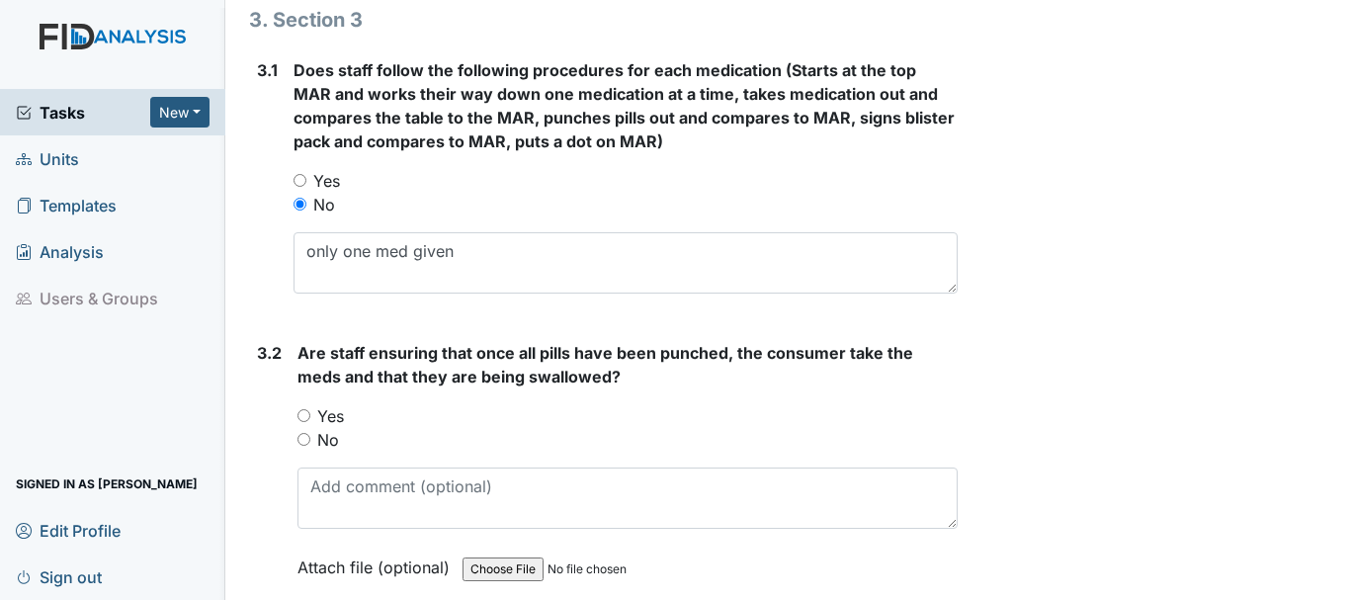
click at [251, 439] on div "3.2 Are staff ensuring that once all pills have been punched, the consumer take…" at bounding box center [603, 475] width 709 height 268
click at [304, 446] on input "No" at bounding box center [304, 439] width 13 height 13
radio input "true"
click at [298, 422] on input "Yes" at bounding box center [304, 415] width 13 height 13
radio input "true"
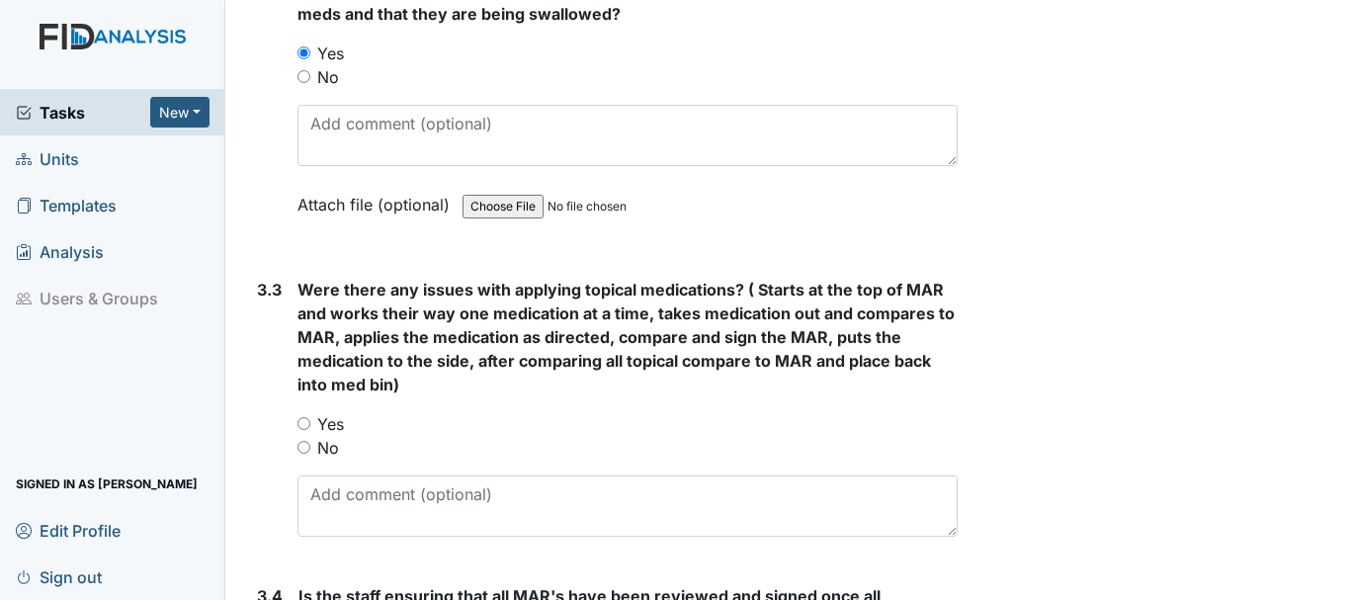
scroll to position [2860, 0]
click at [298, 453] on input "No" at bounding box center [304, 446] width 13 height 13
radio input "true"
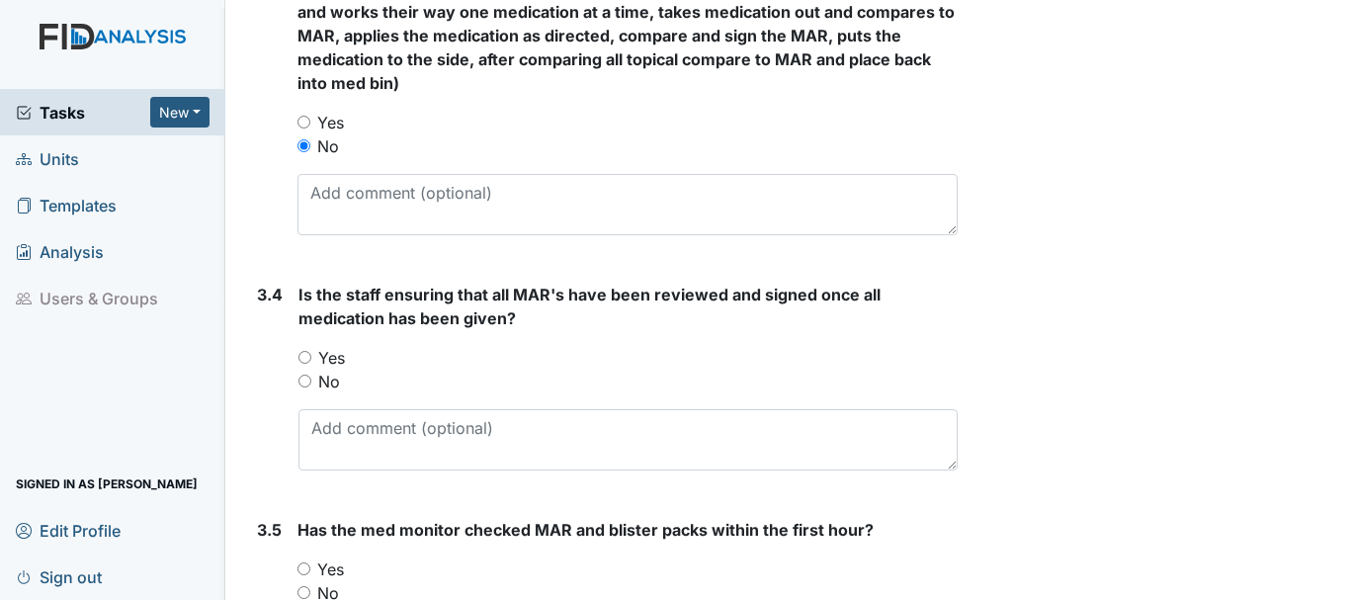
scroll to position [3201, 0]
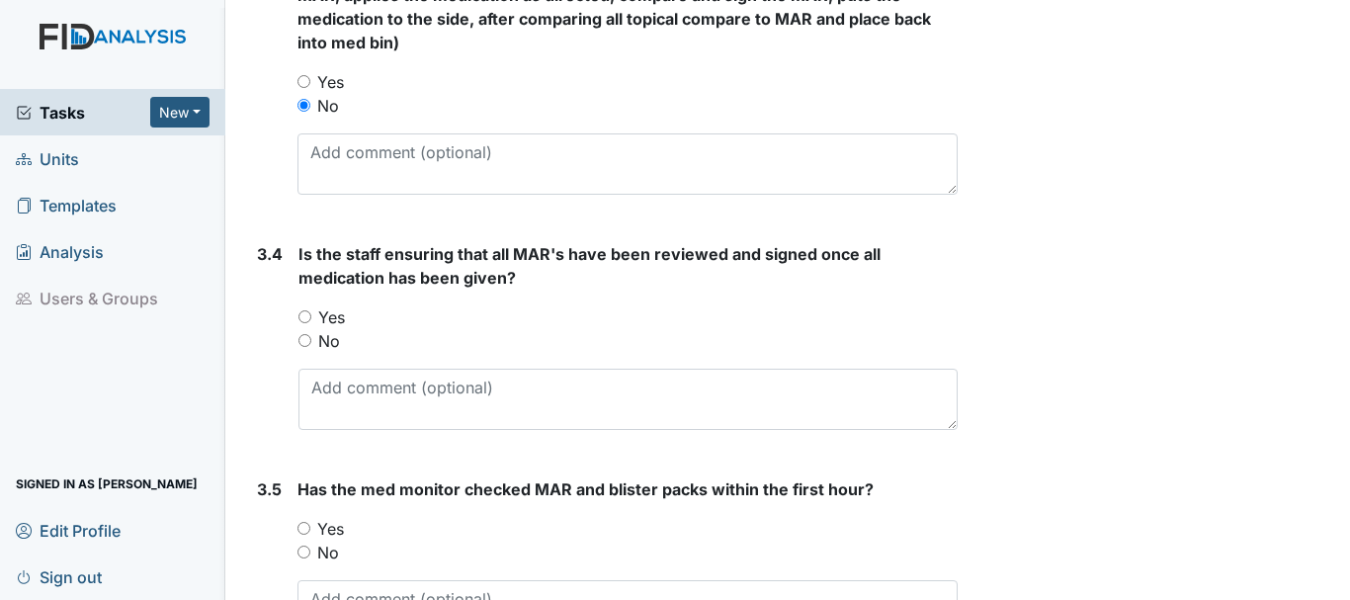
click at [300, 323] on input "Yes" at bounding box center [304, 316] width 13 height 13
radio input "true"
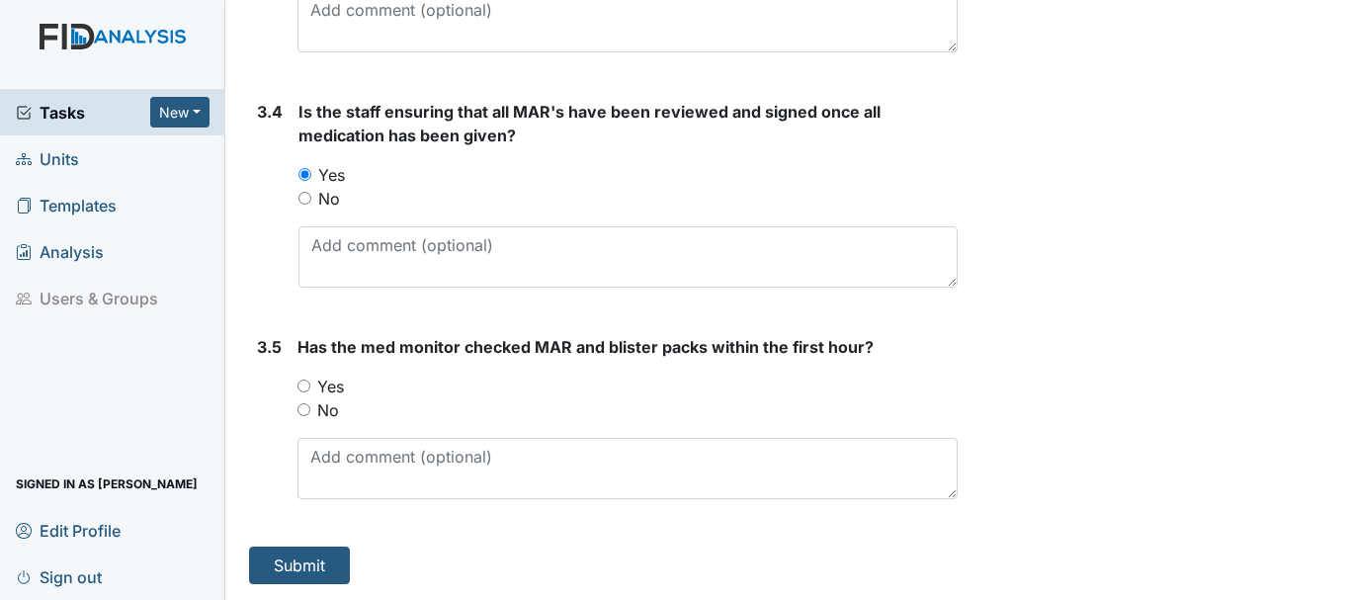
scroll to position [3367, 0]
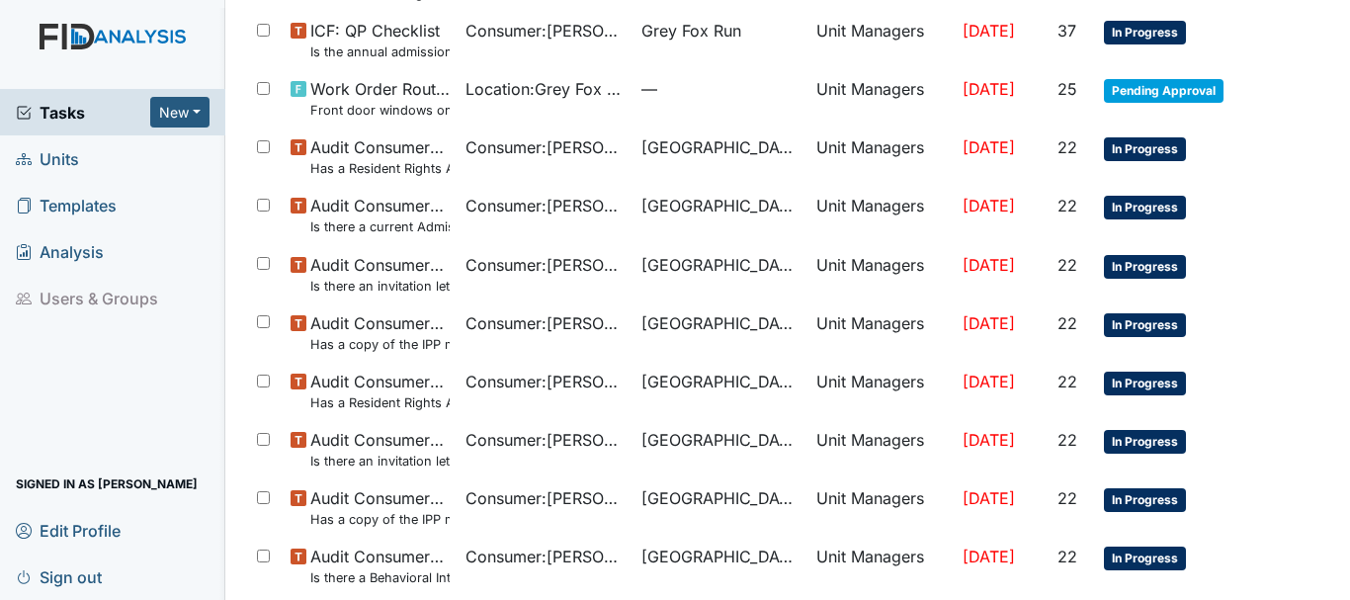
scroll to position [1405, 0]
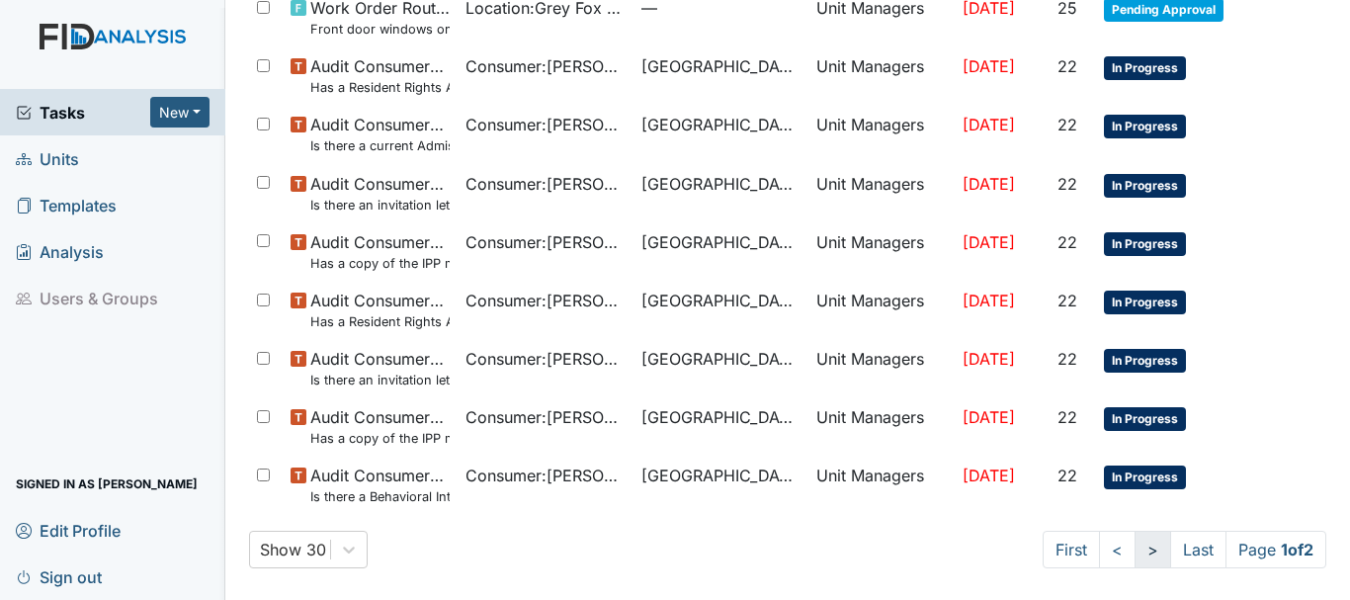
click at [1135, 553] on link ">" at bounding box center [1153, 550] width 37 height 38
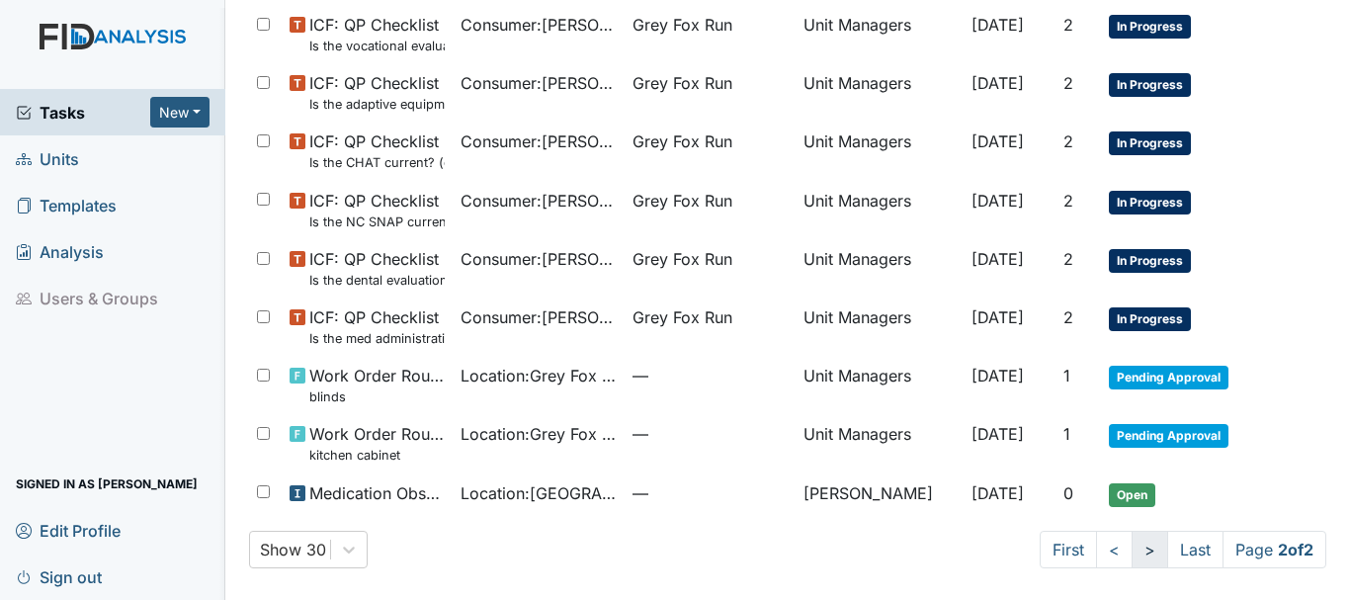
scroll to position [1095, 0]
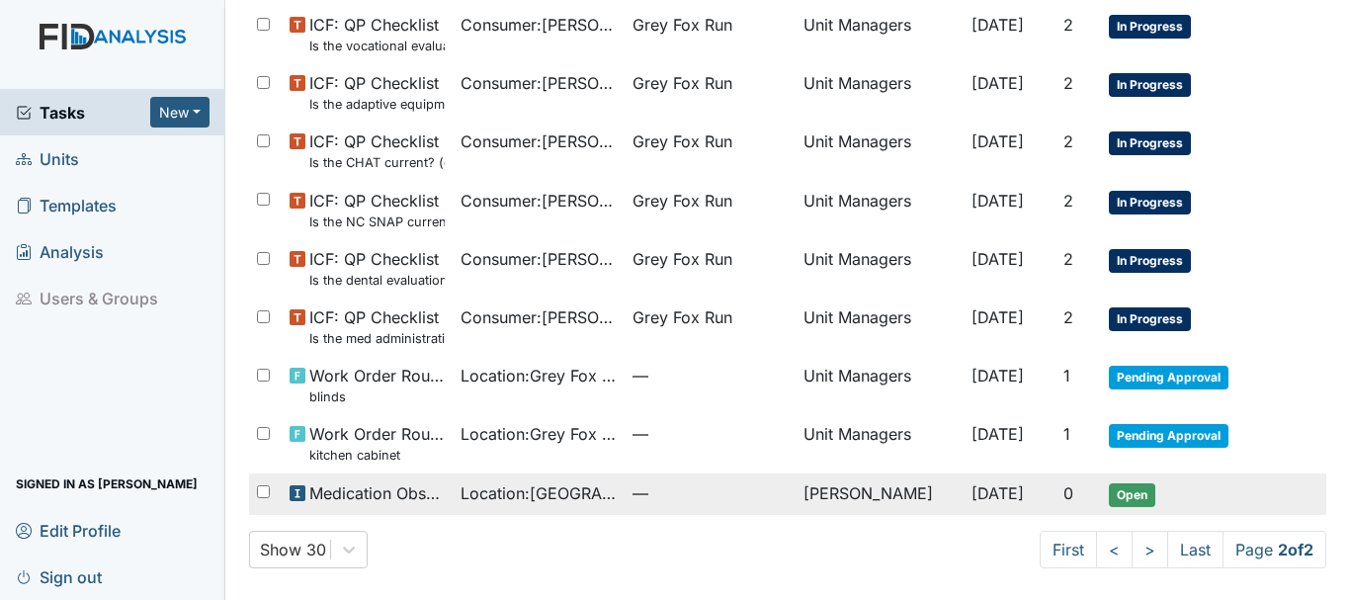
click at [1114, 500] on span "Open" at bounding box center [1132, 495] width 46 height 24
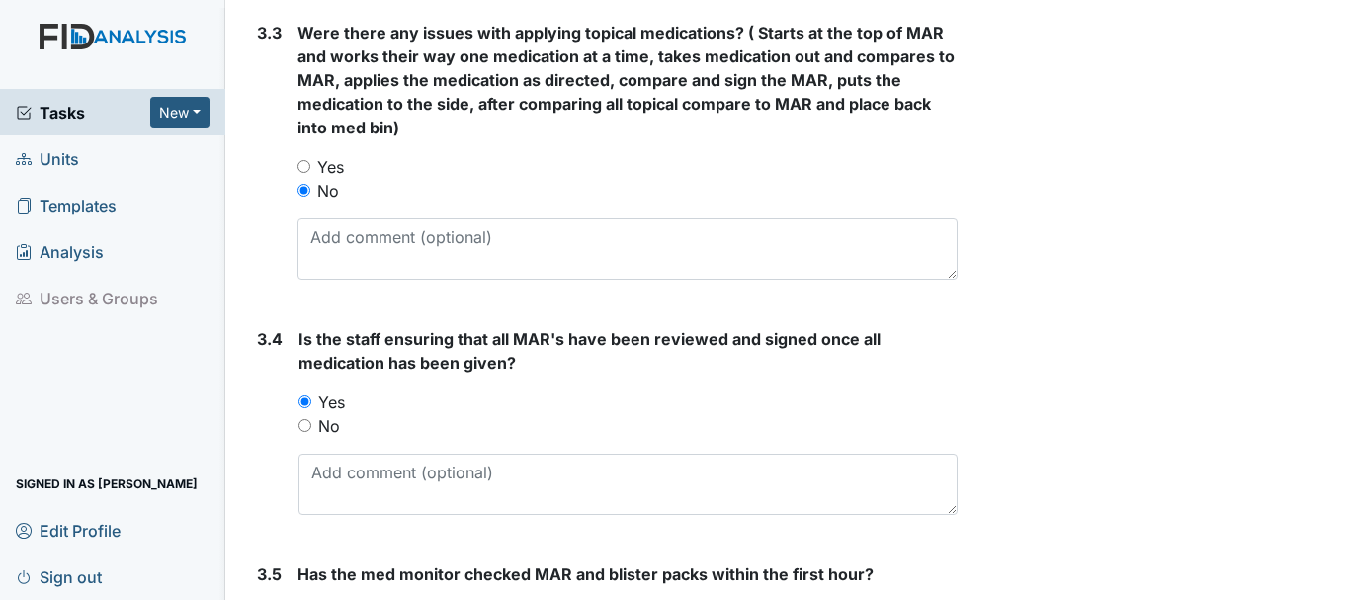
scroll to position [3367, 0]
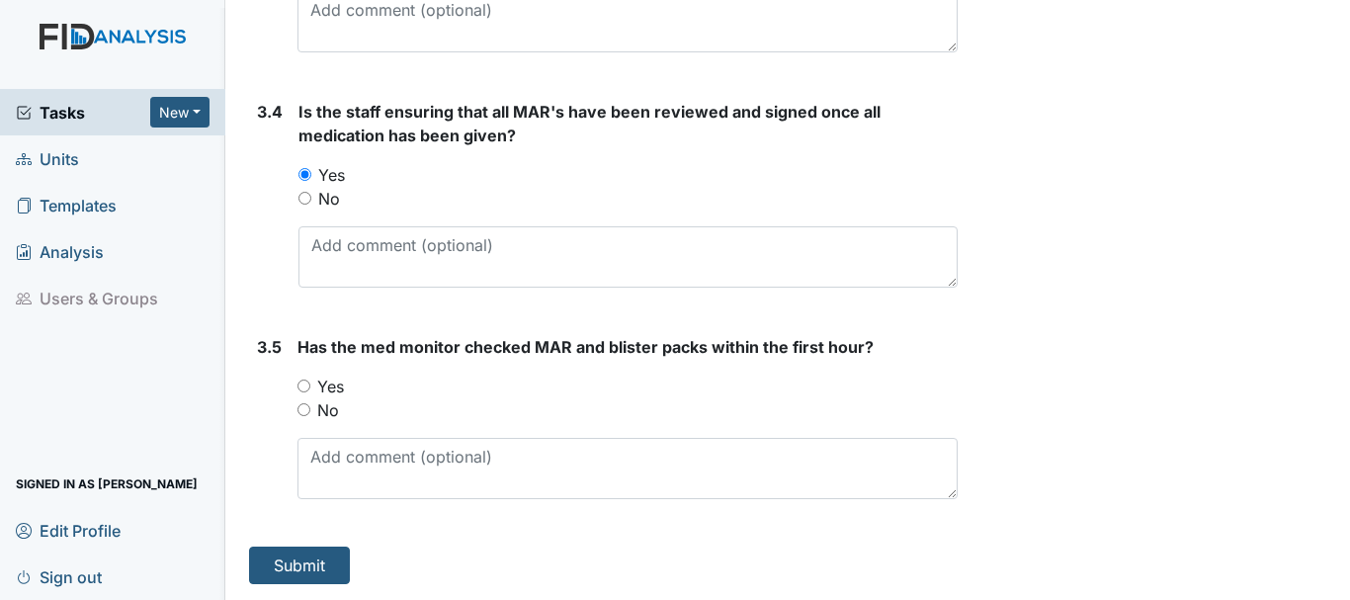
click at [304, 385] on input "Yes" at bounding box center [304, 386] width 13 height 13
radio input "true"
click at [306, 577] on button "Submit" at bounding box center [299, 566] width 101 height 38
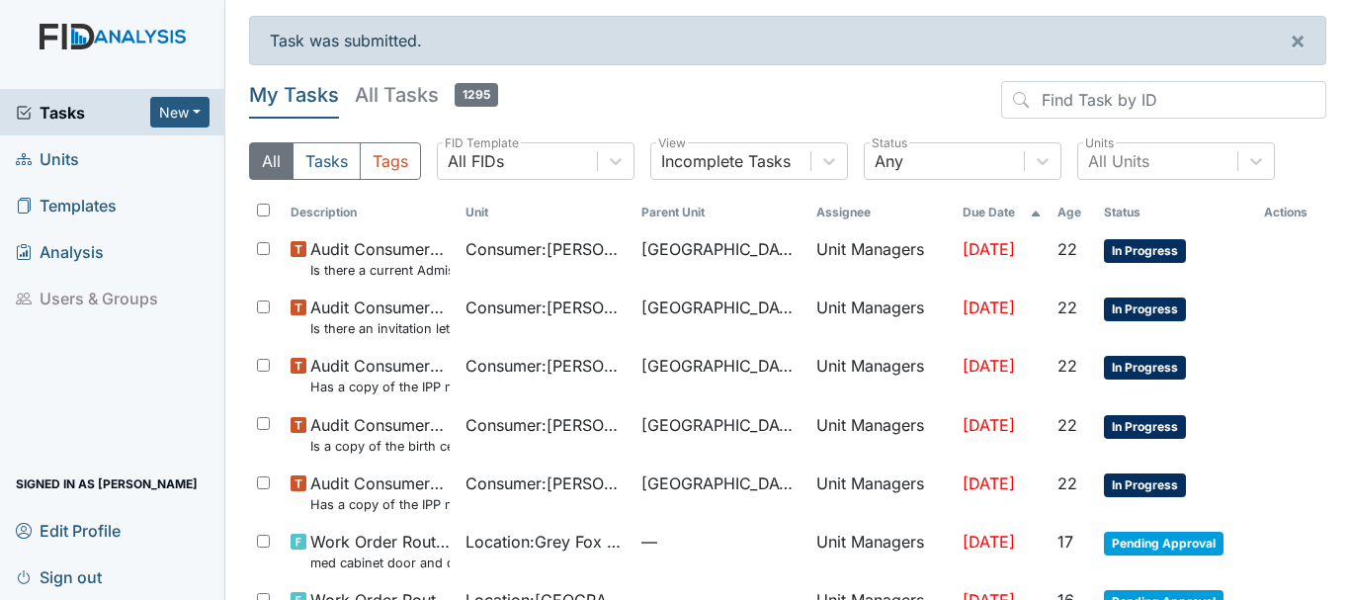
click at [86, 164] on link "Units" at bounding box center [112, 158] width 225 height 46
